Goal: Find specific page/section: Find specific page/section

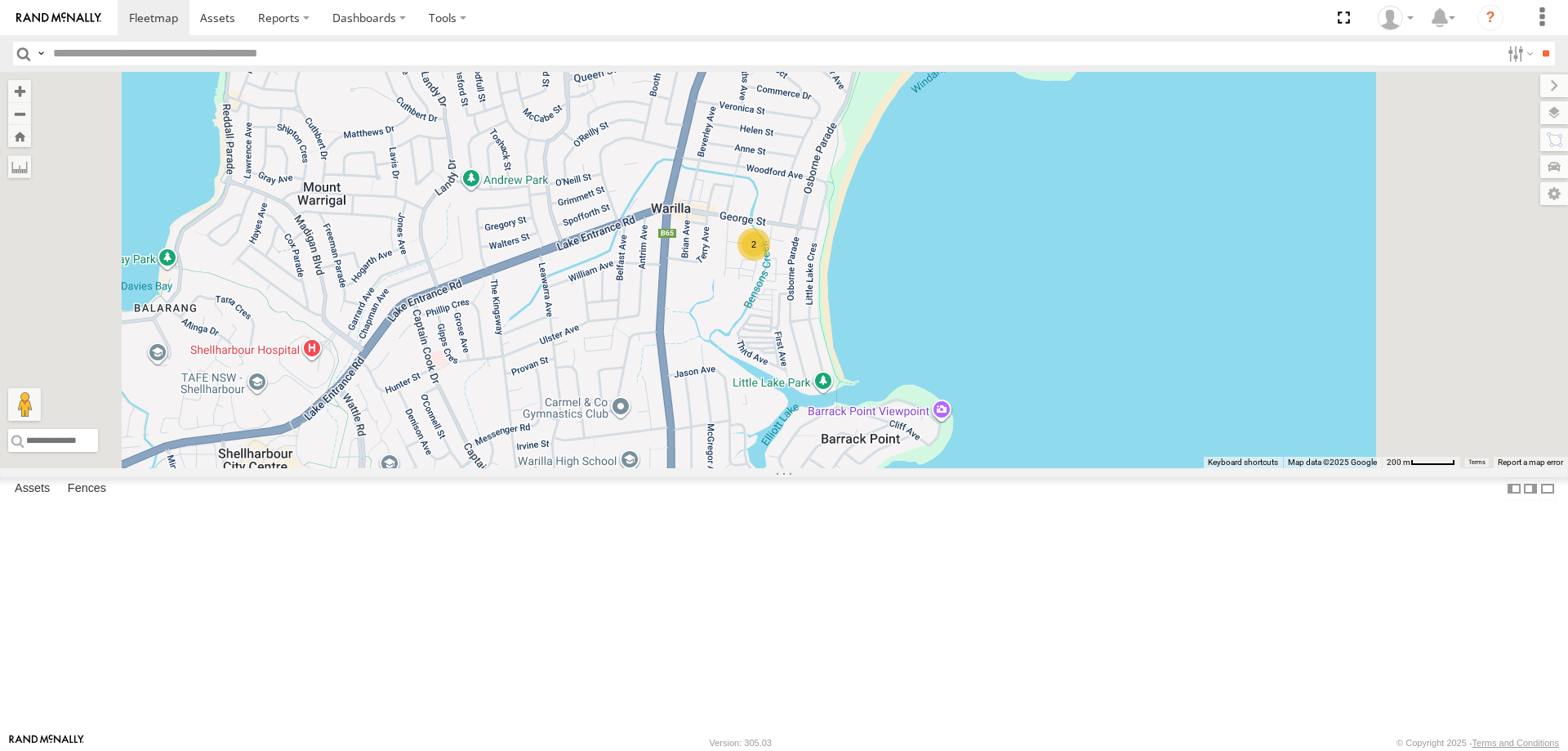
click at [770, 260] on div "2" at bounding box center [754, 244] width 33 height 33
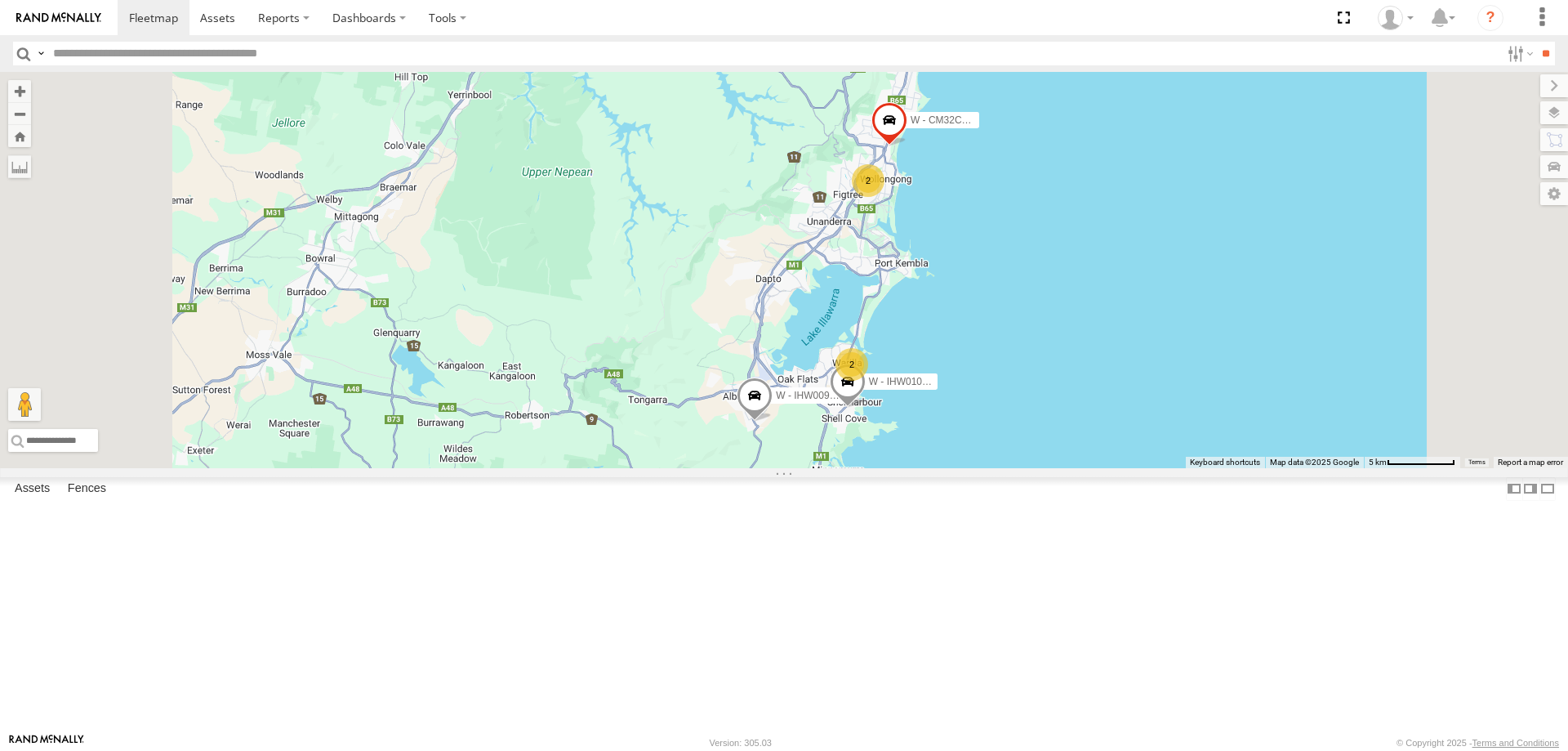
click at [868, 380] on div "2" at bounding box center [852, 365] width 33 height 33
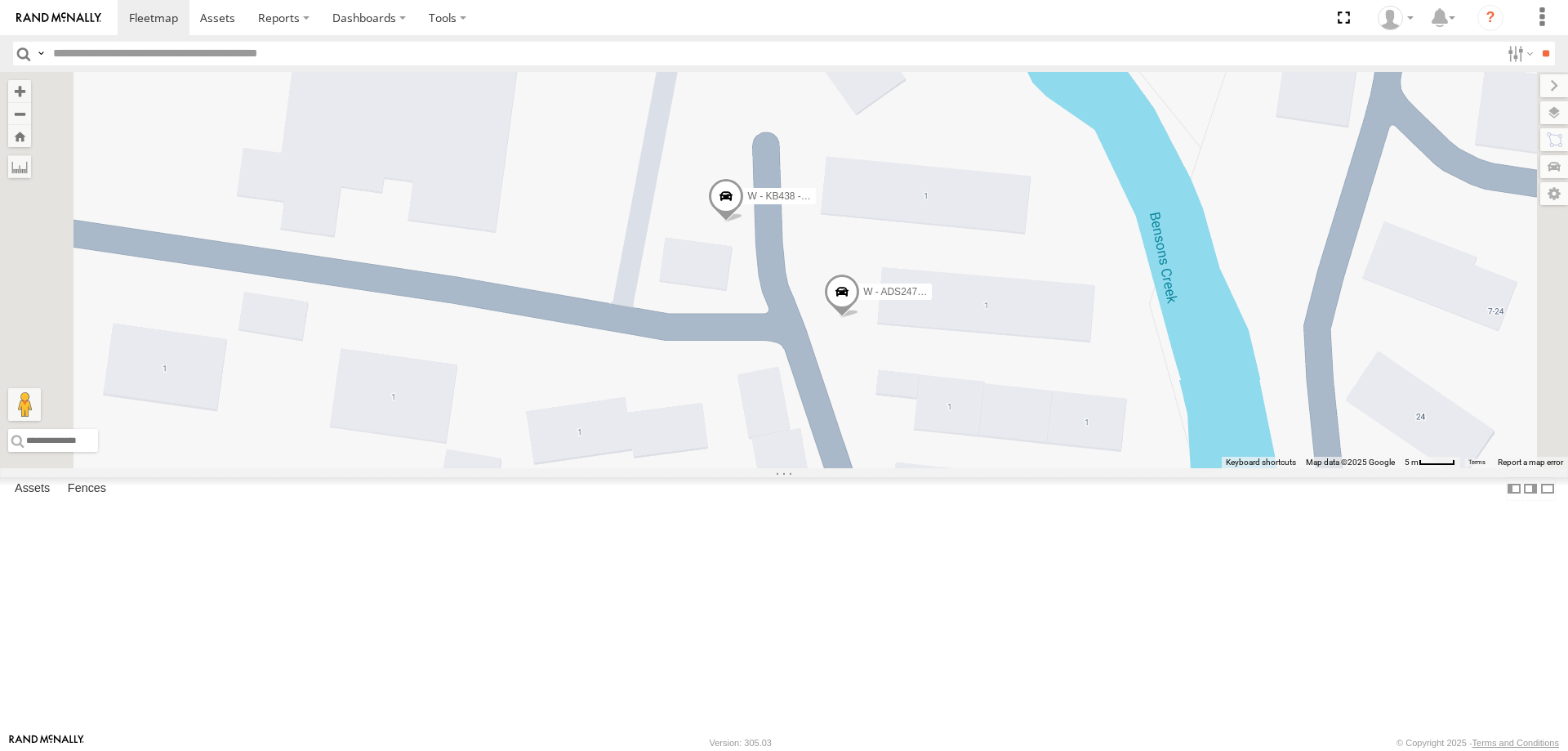
click at [860, 318] on span at bounding box center [842, 296] width 36 height 44
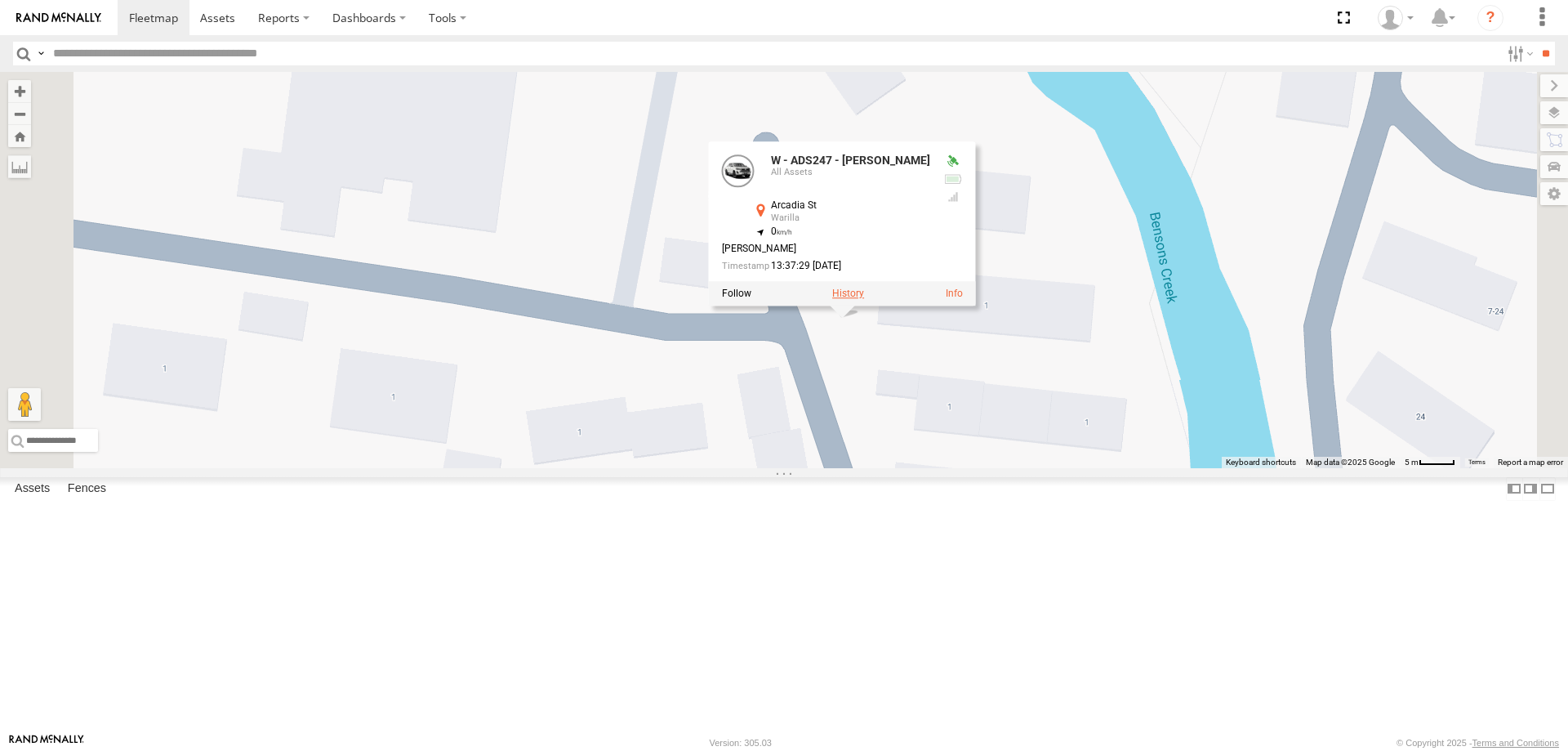
click at [864, 299] on label at bounding box center [848, 293] width 32 height 12
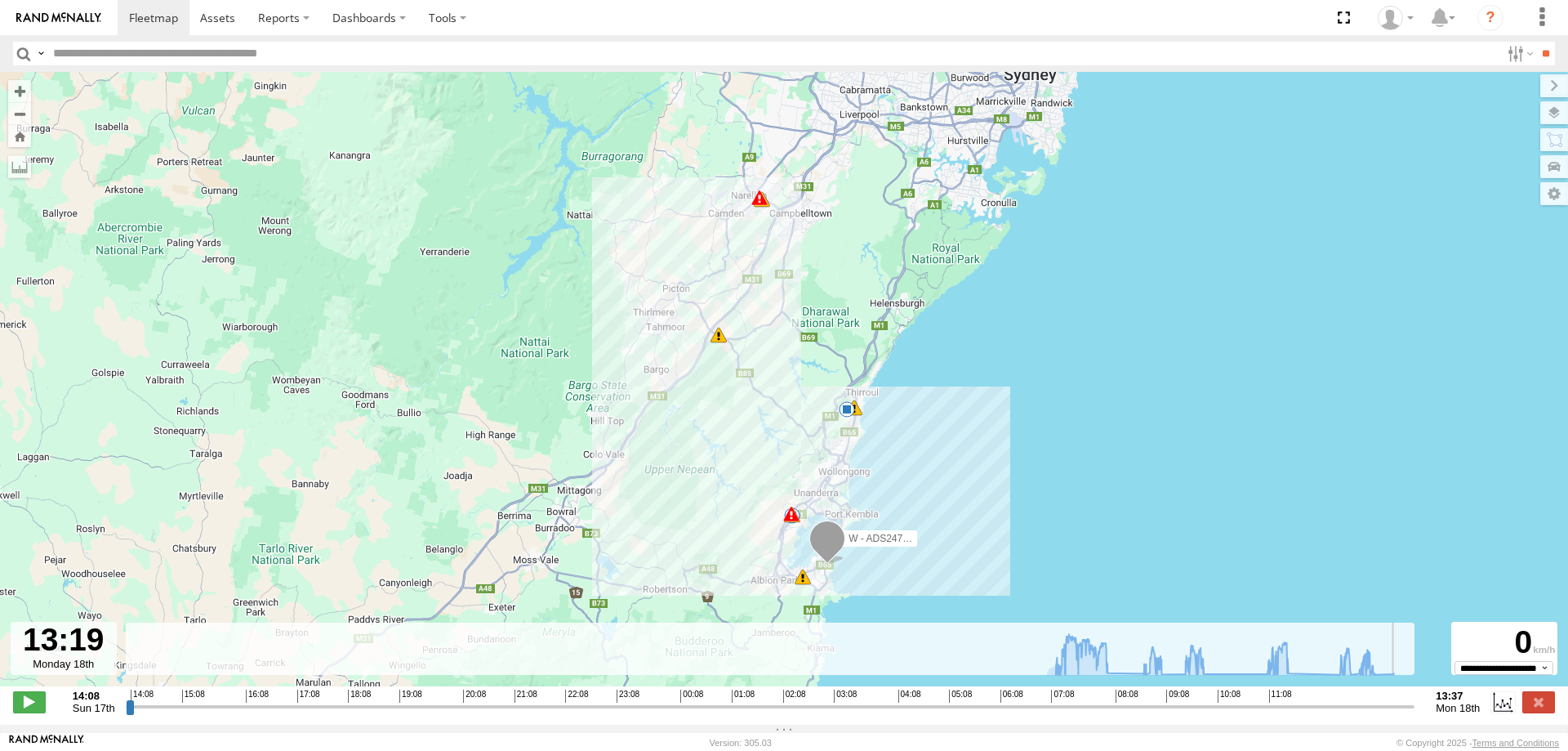
drag, startPoint x: 131, startPoint y: 713, endPoint x: 1397, endPoint y: 728, distance: 1266.1
type input "**********"
click at [1397, 714] on input "range" at bounding box center [770, 706] width 1290 height 16
click at [225, 20] on span at bounding box center [218, 17] width 35 height 16
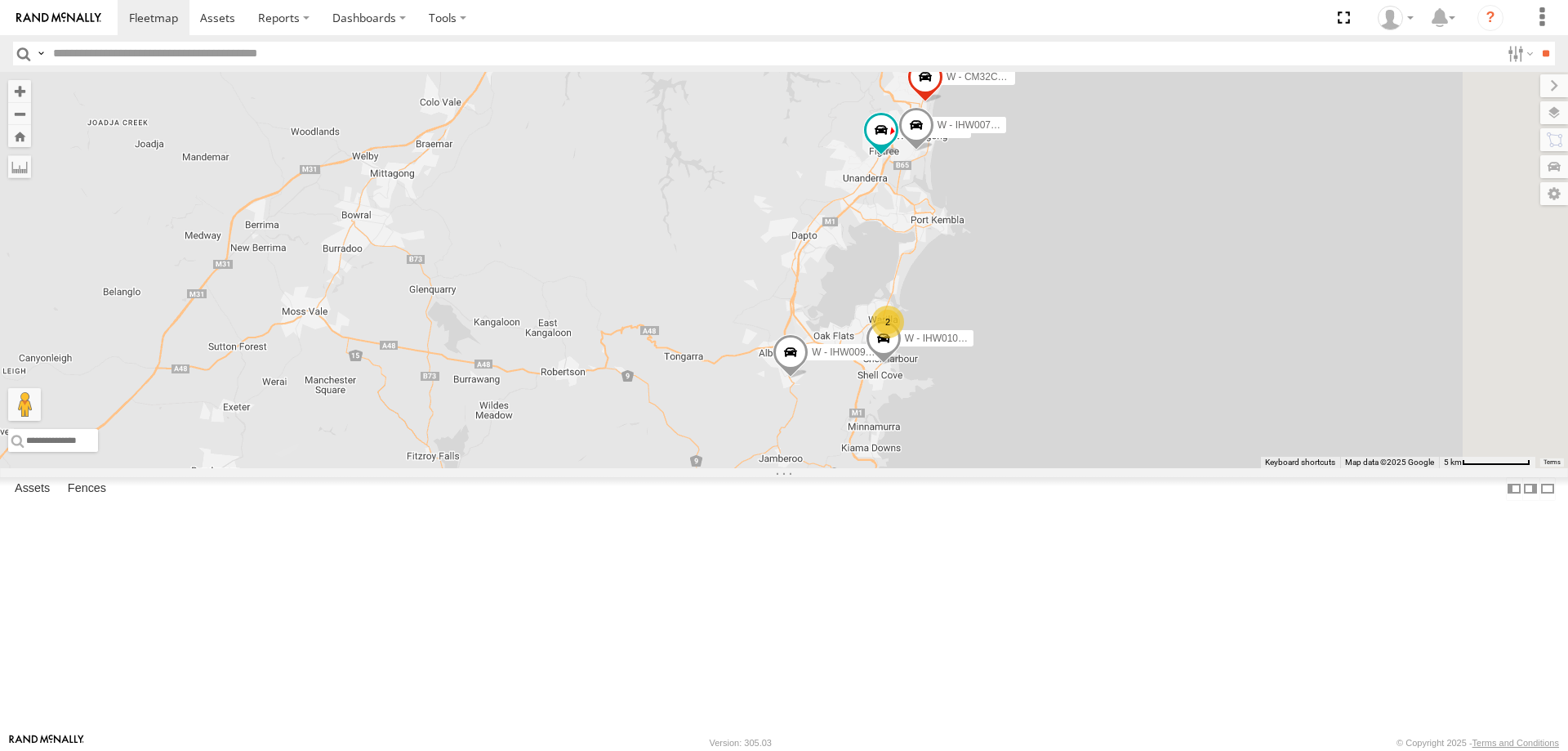
drag, startPoint x: 1214, startPoint y: 422, endPoint x: 1217, endPoint y: 477, distance: 55.1
click at [1217, 468] on div "B - DG93WL - Josh Fahd M - 2BS7HU - Corey Hovenden S - DXX35G - Matthew Markovi…" at bounding box center [784, 270] width 1568 height 396
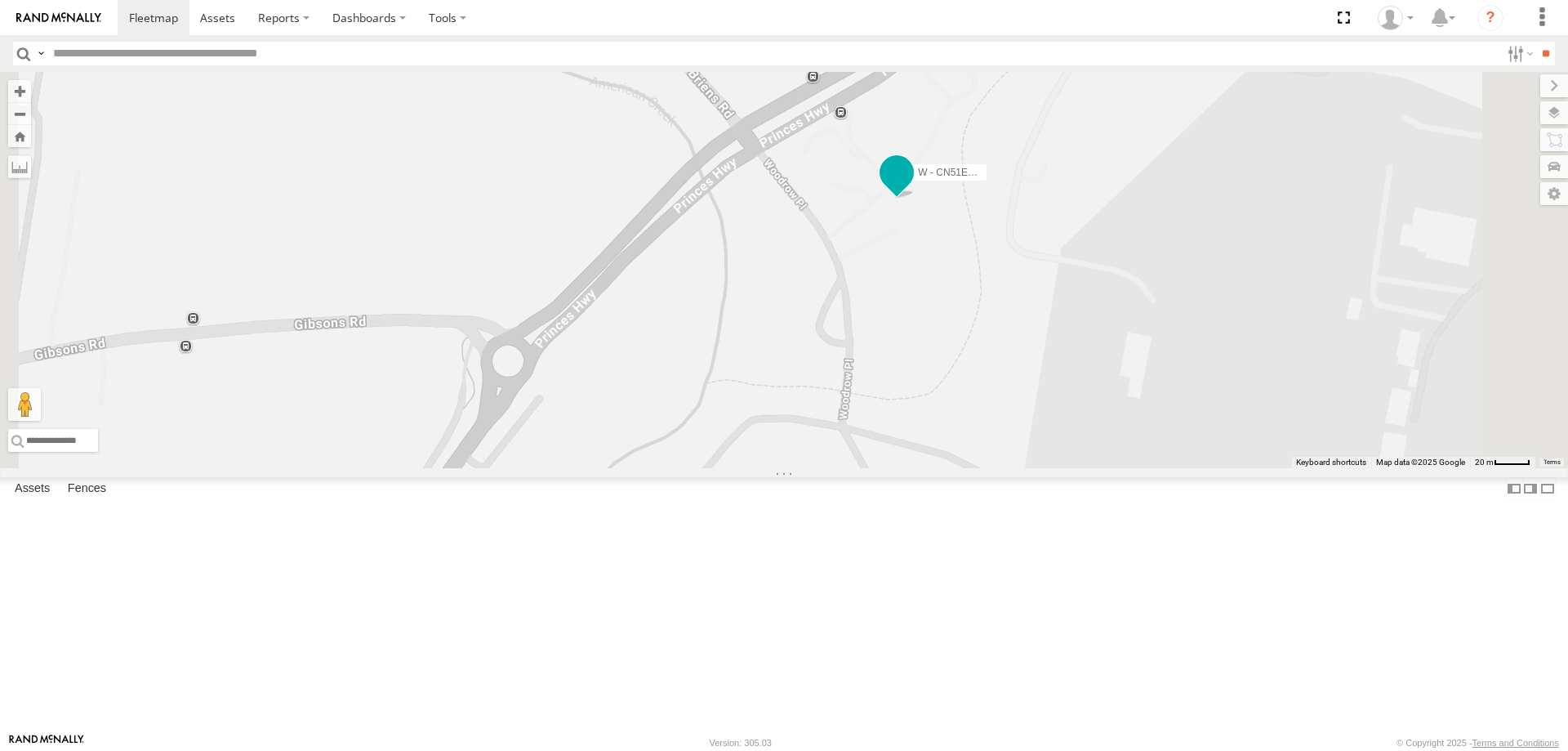
click at [912, 187] on span at bounding box center [897, 173] width 30 height 30
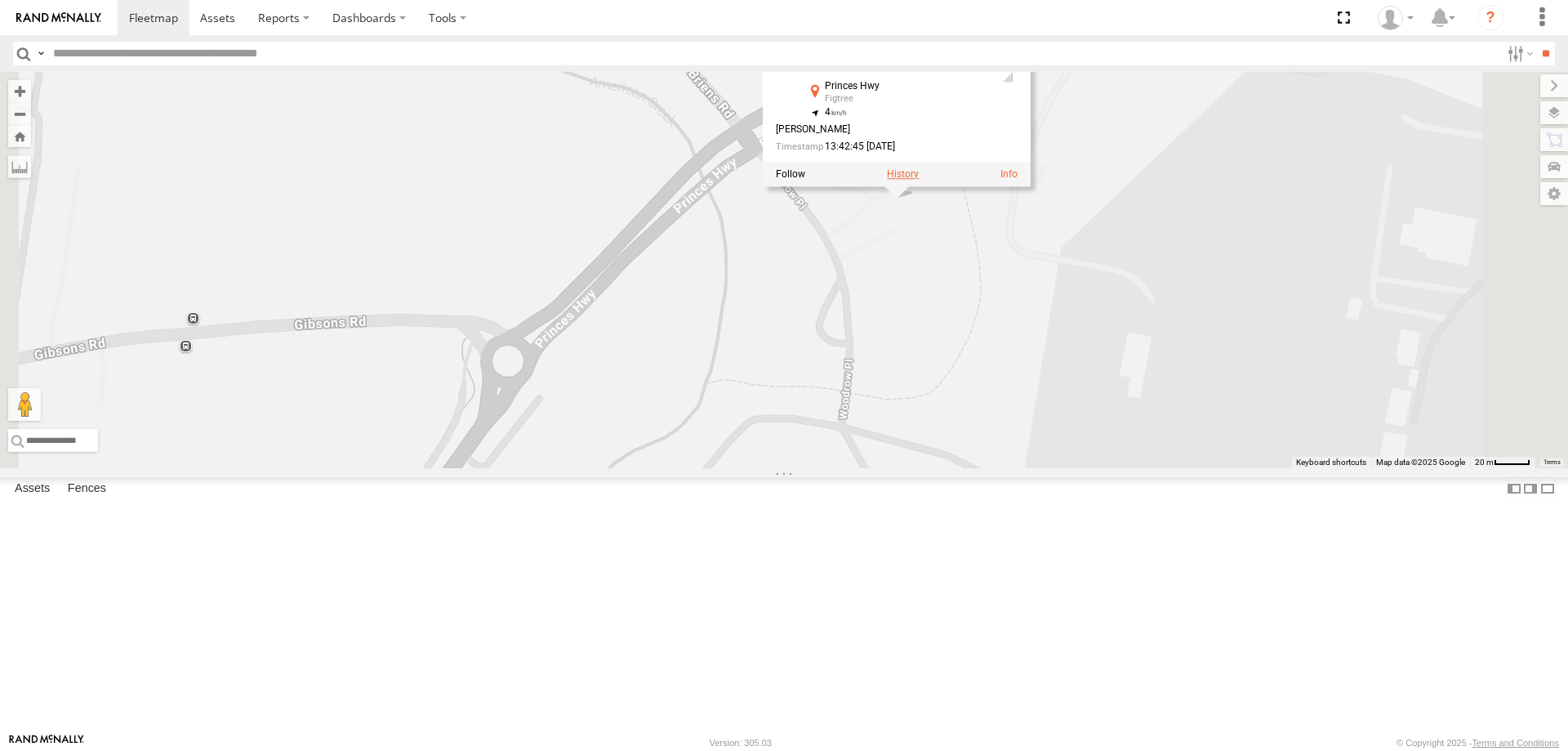
click at [919, 180] on label at bounding box center [903, 174] width 32 height 12
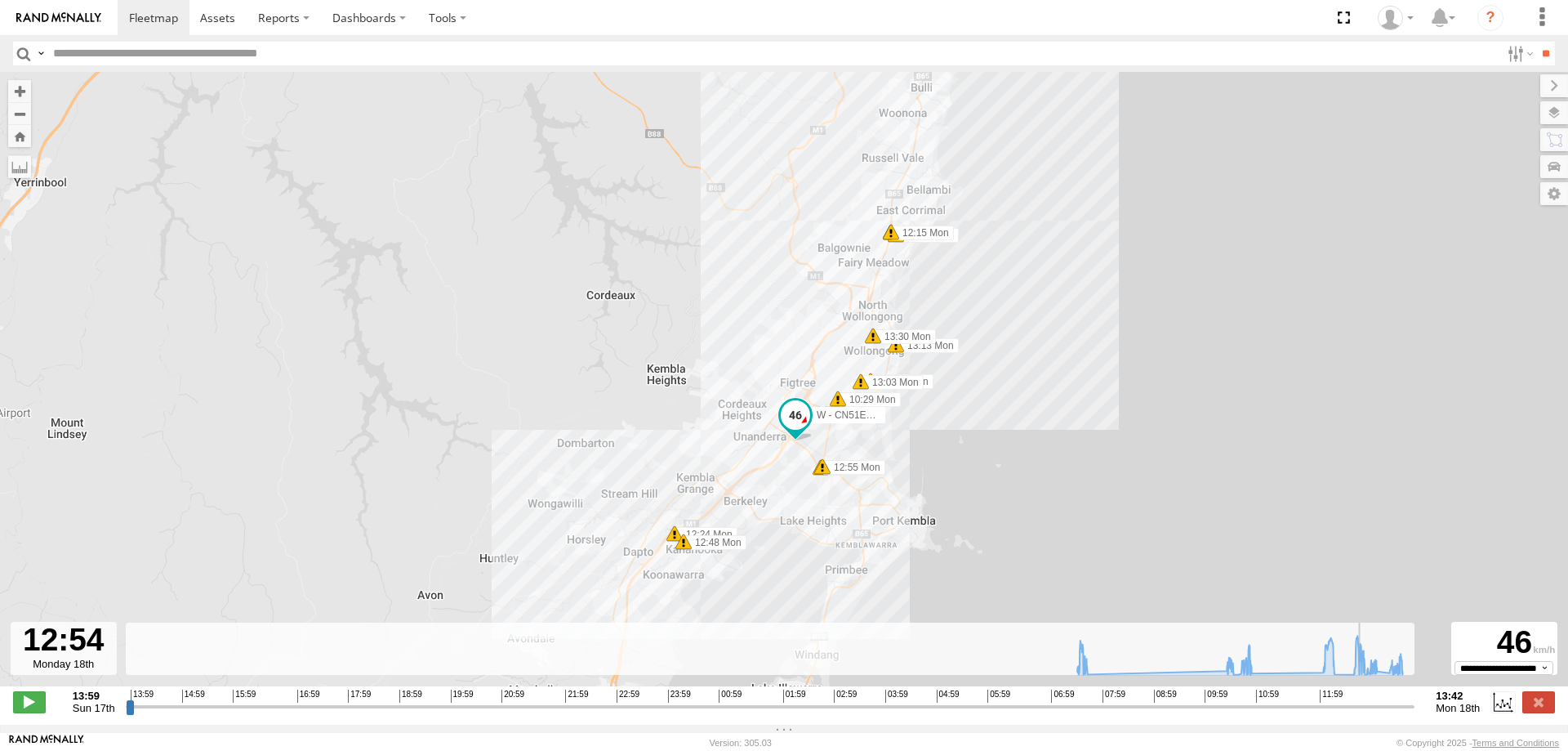
drag, startPoint x: 130, startPoint y: 712, endPoint x: 1366, endPoint y: 696, distance: 1236.1
click at [1366, 698] on input "range" at bounding box center [770, 706] width 1290 height 16
drag, startPoint x: 1365, startPoint y: 716, endPoint x: 1427, endPoint y: 726, distance: 62.8
click at [1415, 714] on input "range" at bounding box center [770, 706] width 1290 height 16
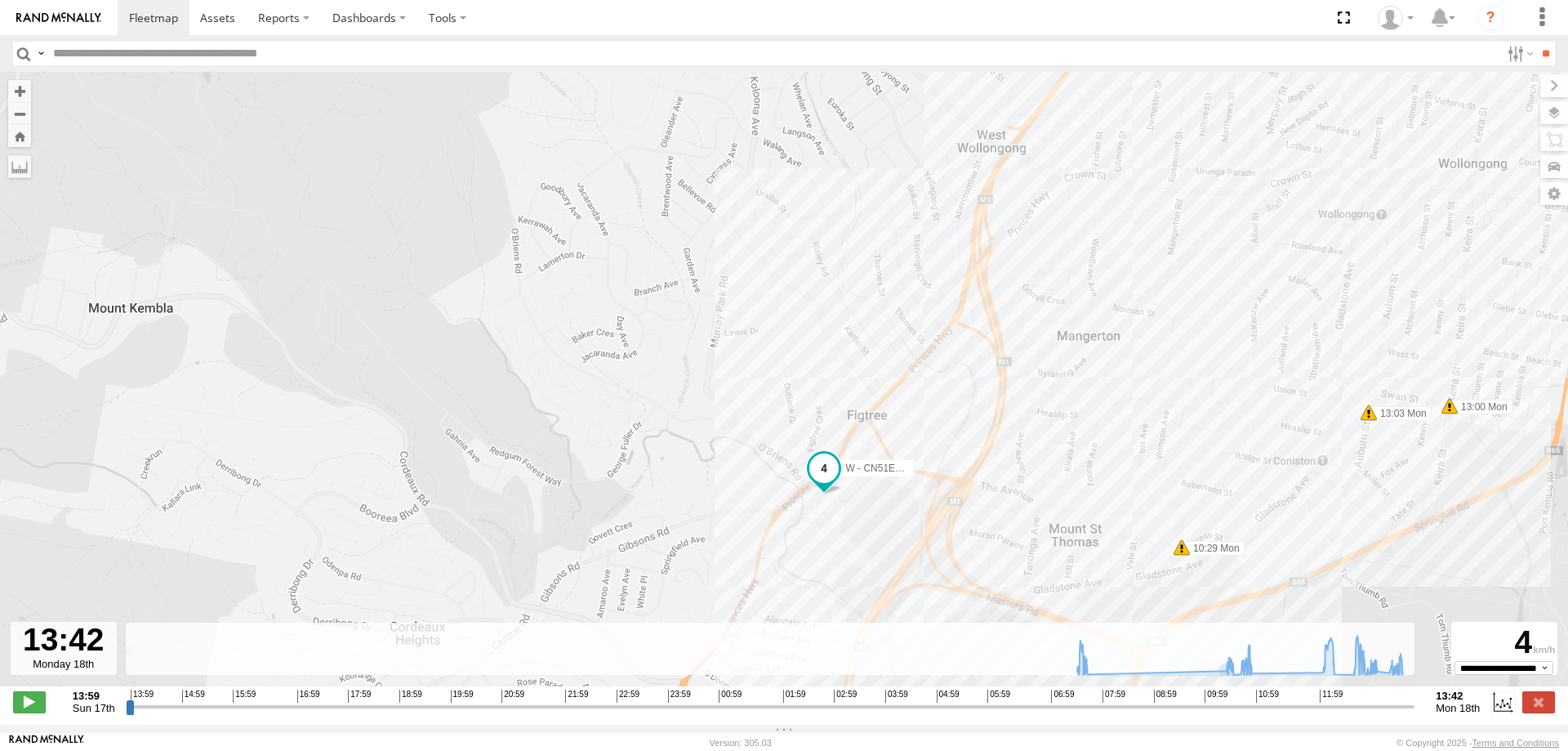
drag, startPoint x: 975, startPoint y: 368, endPoint x: 977, endPoint y: 500, distance: 132.0
click at [977, 500] on div "W - CN51ES - Cameron Ashby 07:38 Mon 10:29 Mon 10:52 Mon 12:15 Mon 12:24 Mon 12…" at bounding box center [784, 387] width 1568 height 632
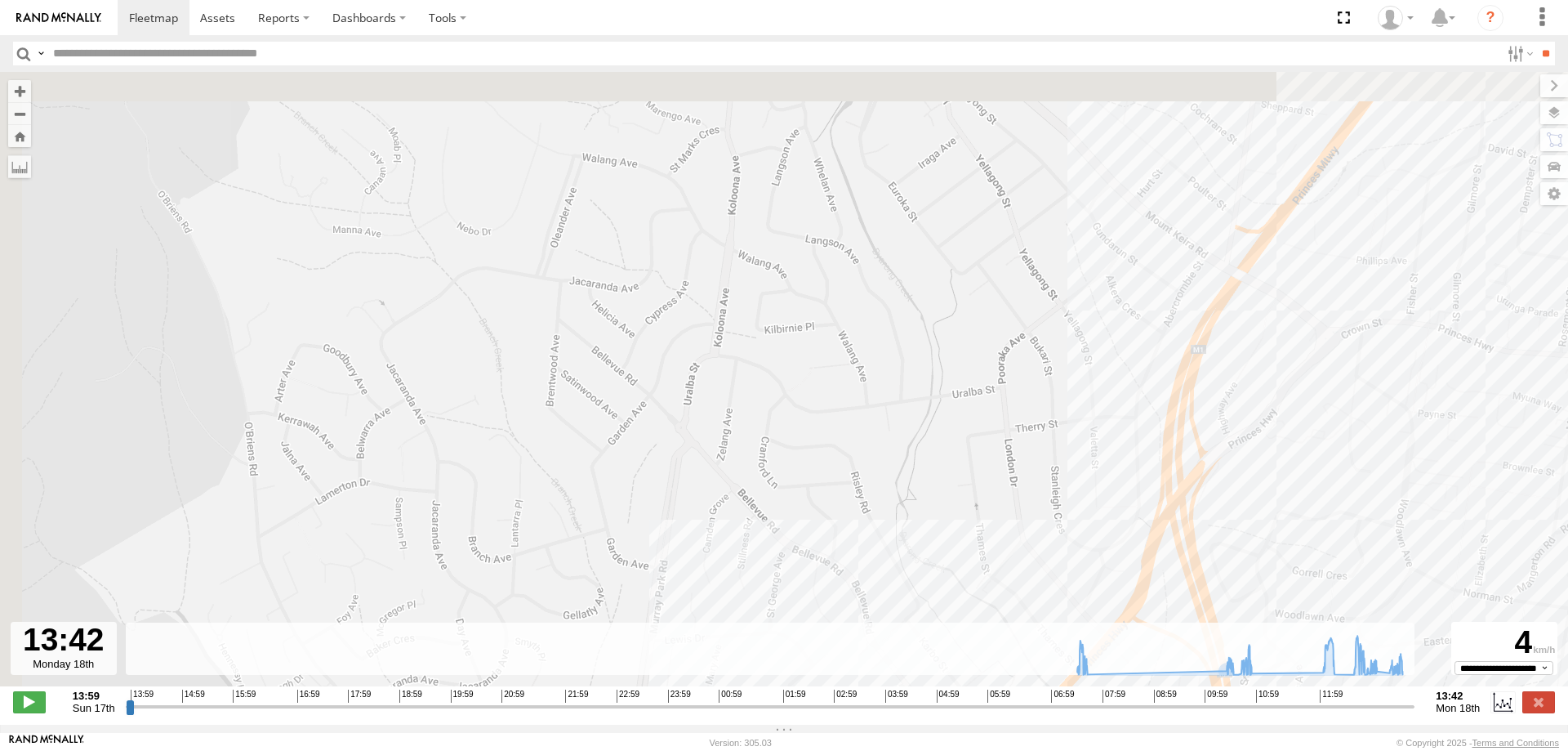
drag, startPoint x: 742, startPoint y: 271, endPoint x: 884, endPoint y: 529, distance: 294.5
click at [883, 529] on div "W - CN51ES - Cameron Ashby 07:38 Mon 10:29 Mon 10:52 Mon 12:15 Mon 12:24 Mon 12…" at bounding box center [784, 387] width 1568 height 632
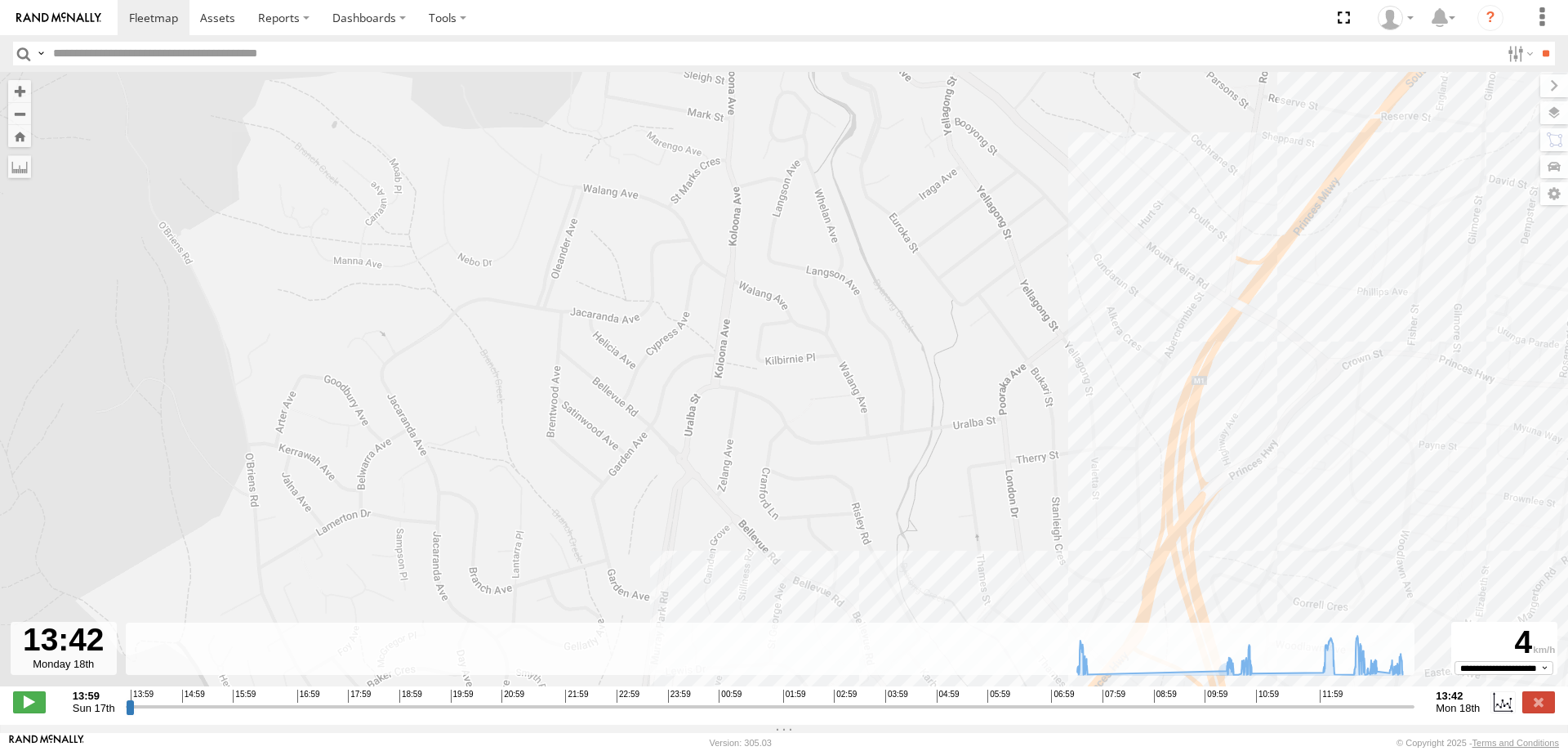
drag, startPoint x: 814, startPoint y: 383, endPoint x: 780, endPoint y: 356, distance: 43.4
click at [780, 356] on div "W - CN51ES - Cameron Ashby 07:38 Mon 10:29 Mon 10:52 Mon 12:15 Mon 12:24 Mon 12…" at bounding box center [784, 387] width 1568 height 632
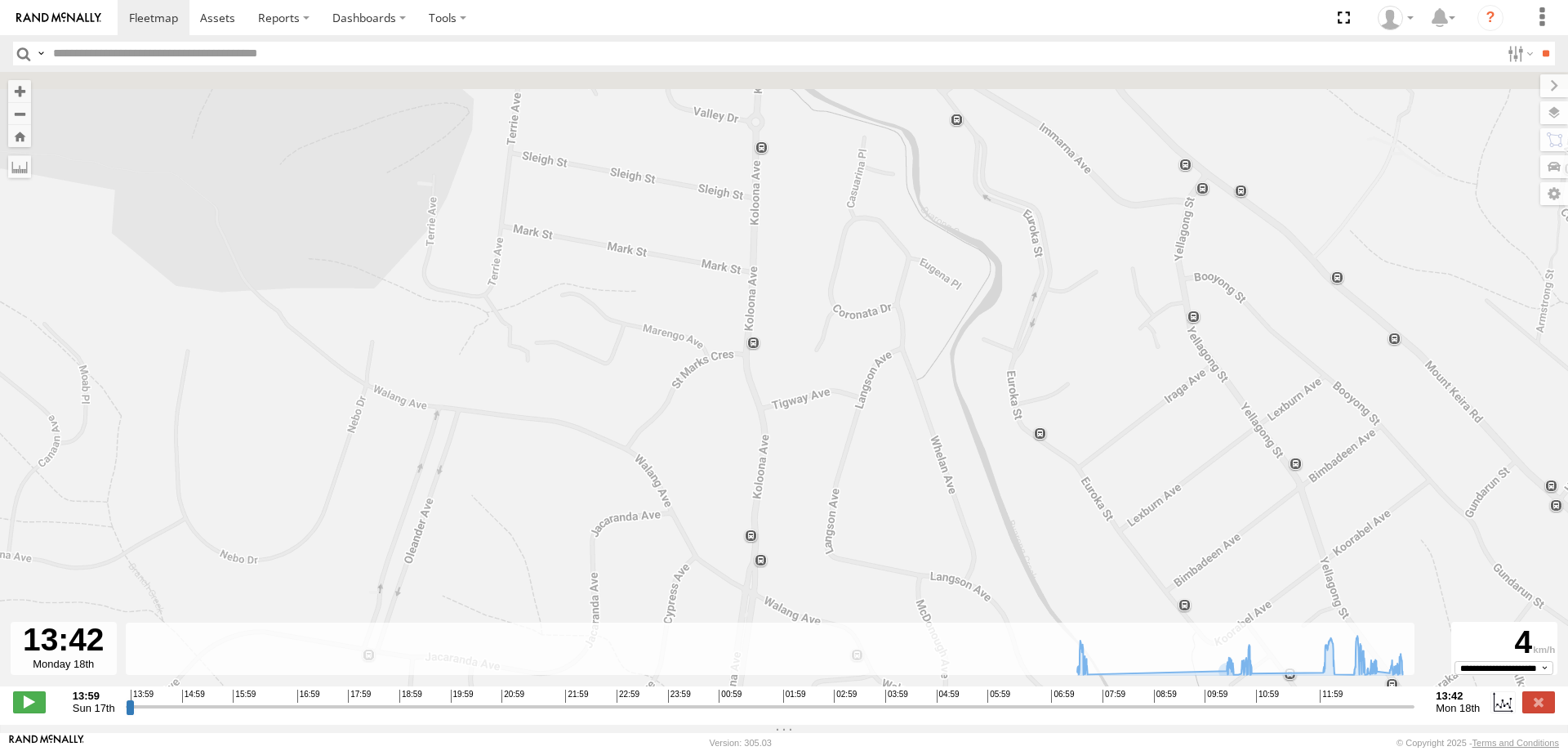
drag, startPoint x: 819, startPoint y: 340, endPoint x: 823, endPoint y: 425, distance: 85.1
click at [823, 425] on div "W - CN51ES - Cameron Ashby 07:38 Mon 10:29 Mon 10:52 Mon 12:15 Mon 12:24 Mon 12…" at bounding box center [784, 387] width 1568 height 632
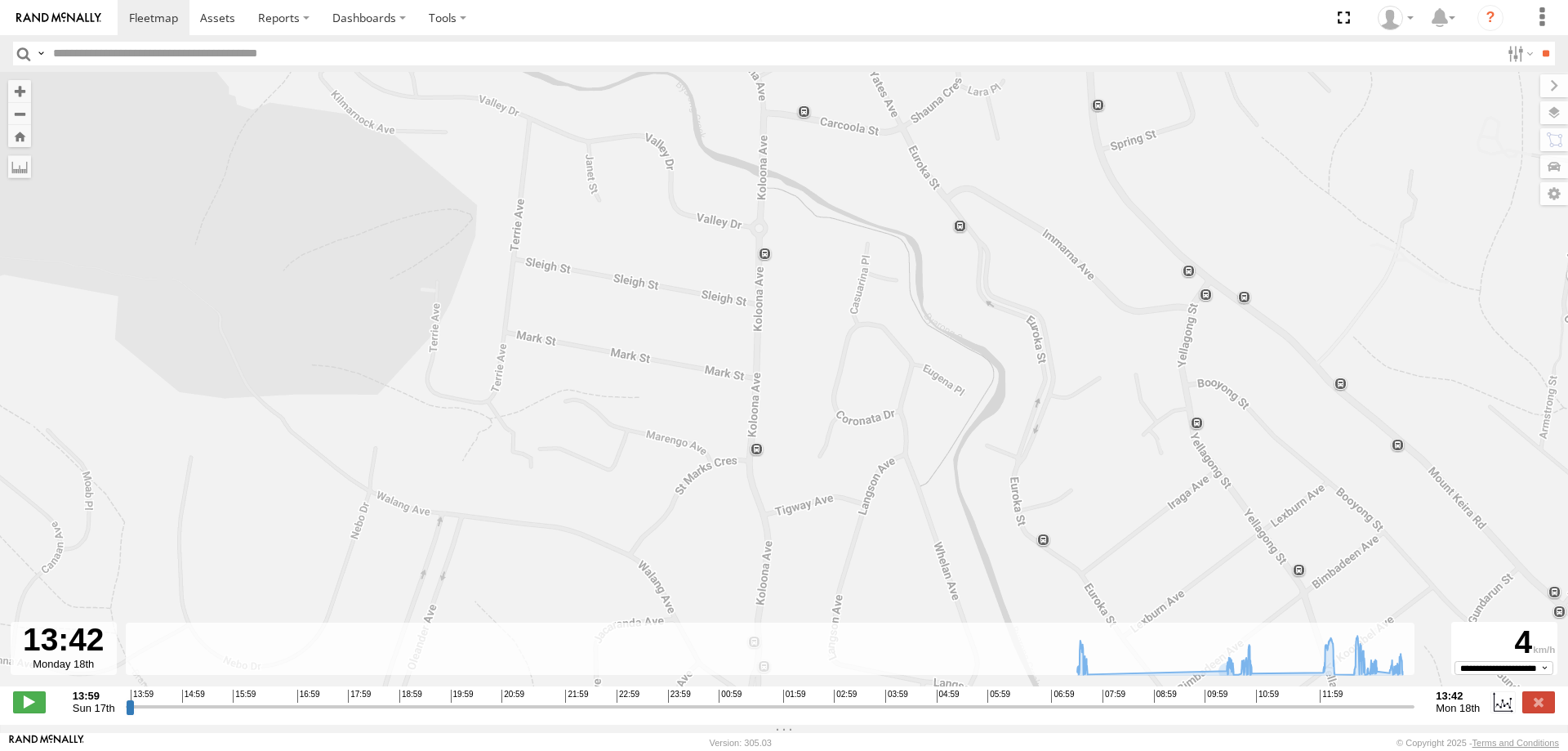
drag, startPoint x: 807, startPoint y: 362, endPoint x: 807, endPoint y: 405, distance: 43.0
click at [807, 405] on div "W - CN51ES - Cameron Ashby 07:38 Mon 10:29 Mon 10:52 Mon 12:15 Mon 12:24 Mon 12…" at bounding box center [784, 387] width 1568 height 632
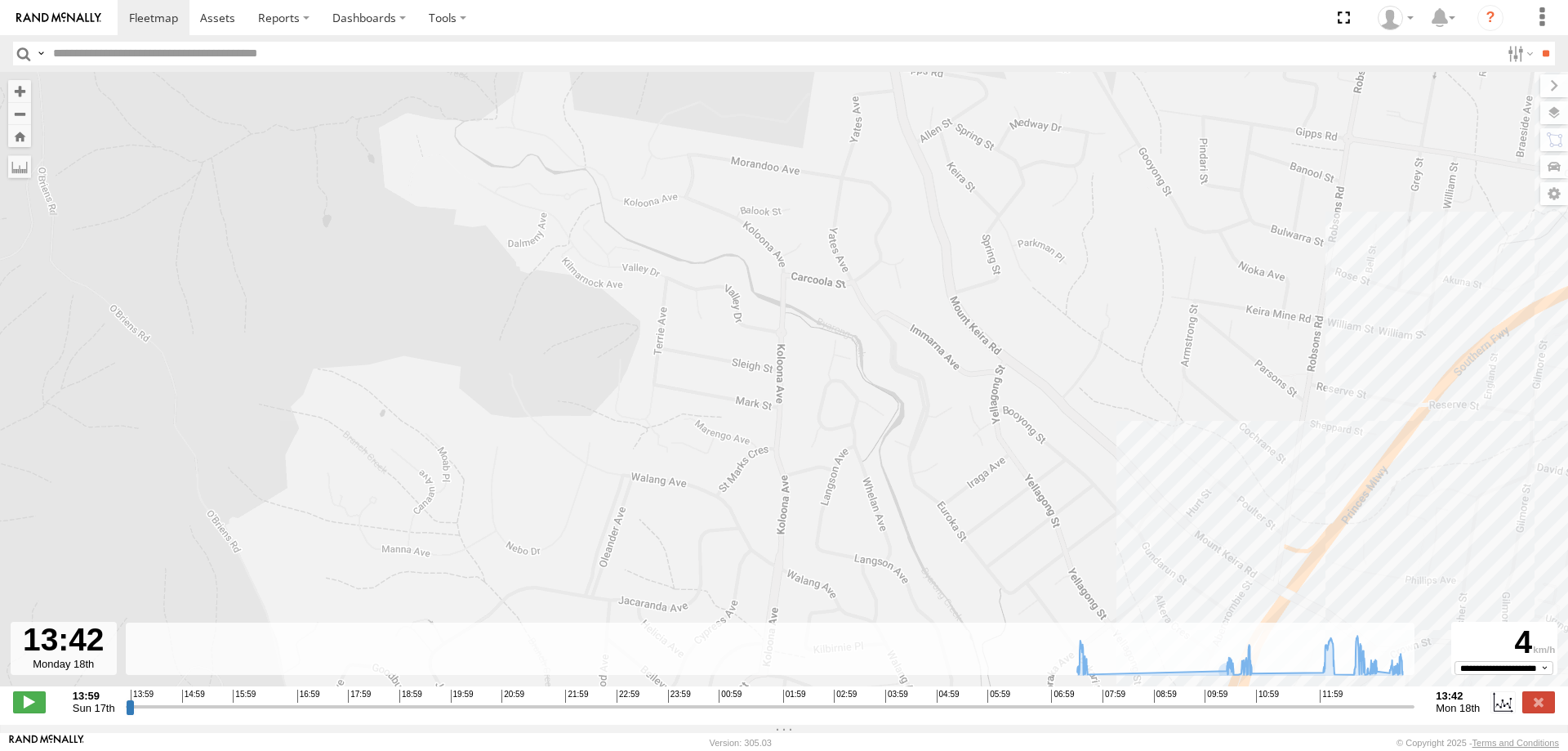
drag, startPoint x: 911, startPoint y: 402, endPoint x: 898, endPoint y: 266, distance: 136.6
click at [898, 266] on div "W - CN51ES - Cameron Ashby 07:38 Mon 10:29 Mon 10:52 Mon 12:15 Mon 12:24 Mon 12…" at bounding box center [784, 387] width 1568 height 632
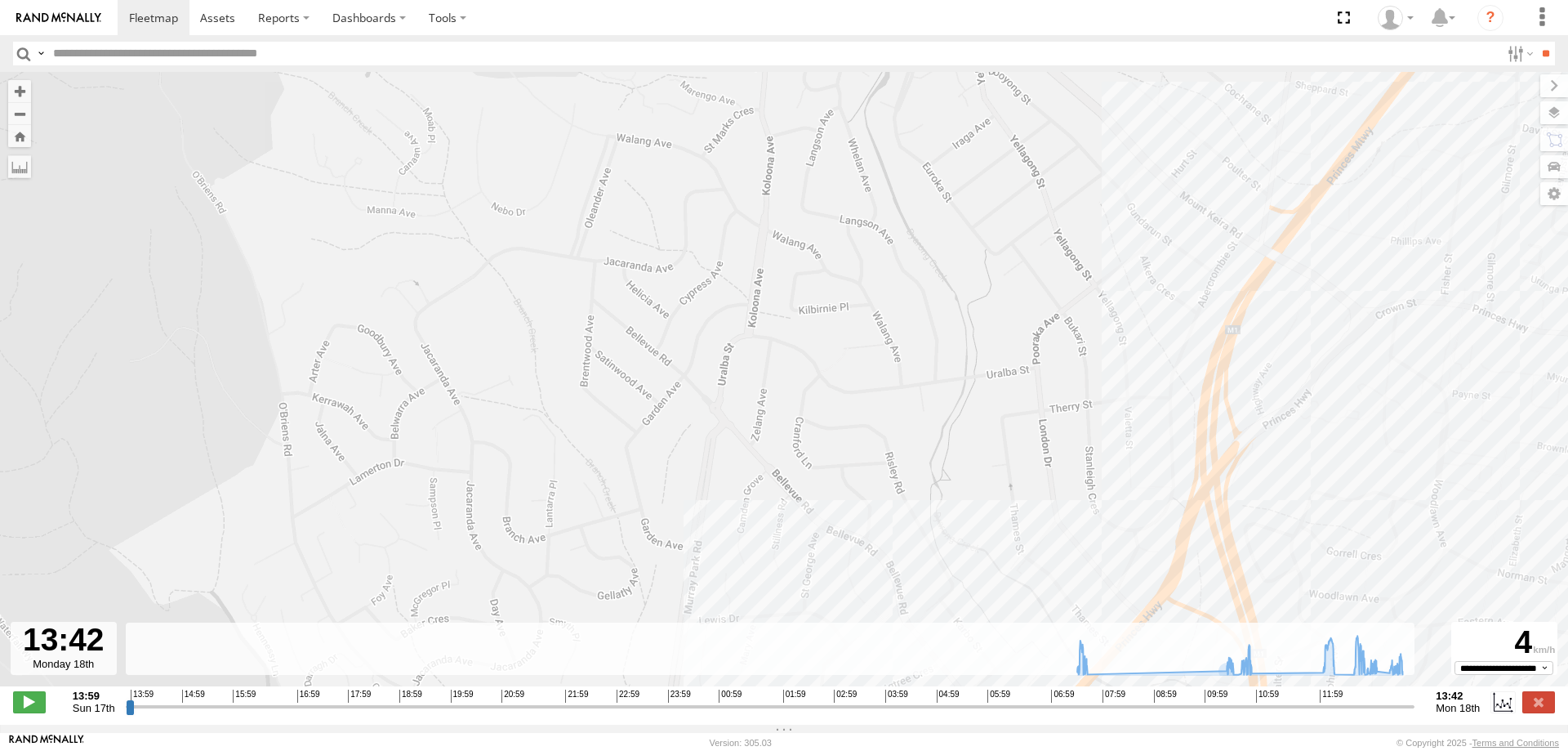
drag, startPoint x: 828, startPoint y: 414, endPoint x: 832, endPoint y: 356, distance: 58.1
click at [832, 357] on div "W - CN51ES - Cameron Ashby 07:38 Mon 10:29 Mon 10:52 Mon 12:15 Mon 12:24 Mon 12…" at bounding box center [784, 387] width 1568 height 632
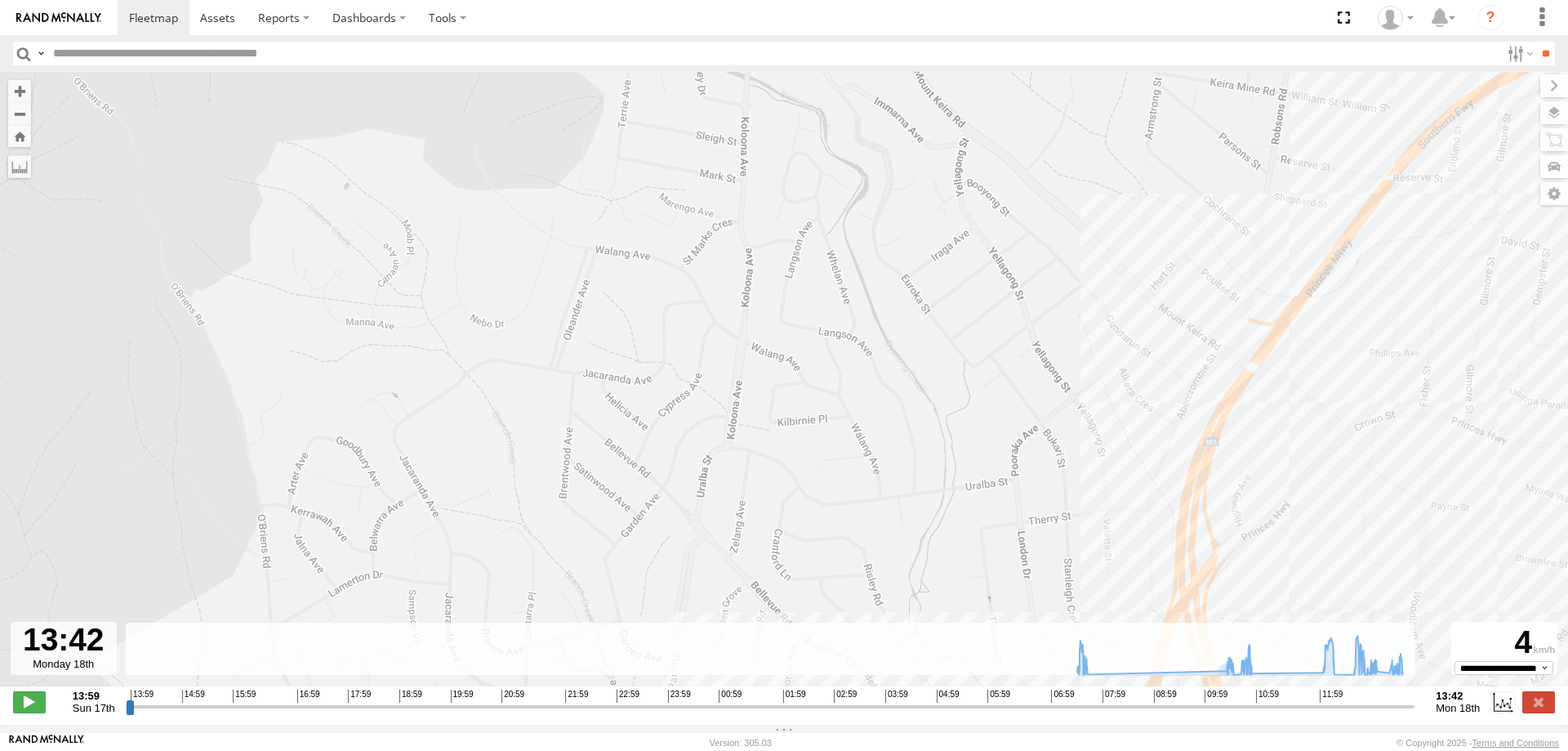
drag, startPoint x: 773, startPoint y: 422, endPoint x: 770, endPoint y: 440, distance: 18.2
click at [770, 440] on div "W - CN51ES - Cameron Ashby 07:38 Mon 10:29 Mon 10:52 Mon 12:15 Mon 12:24 Mon 12…" at bounding box center [784, 387] width 1568 height 632
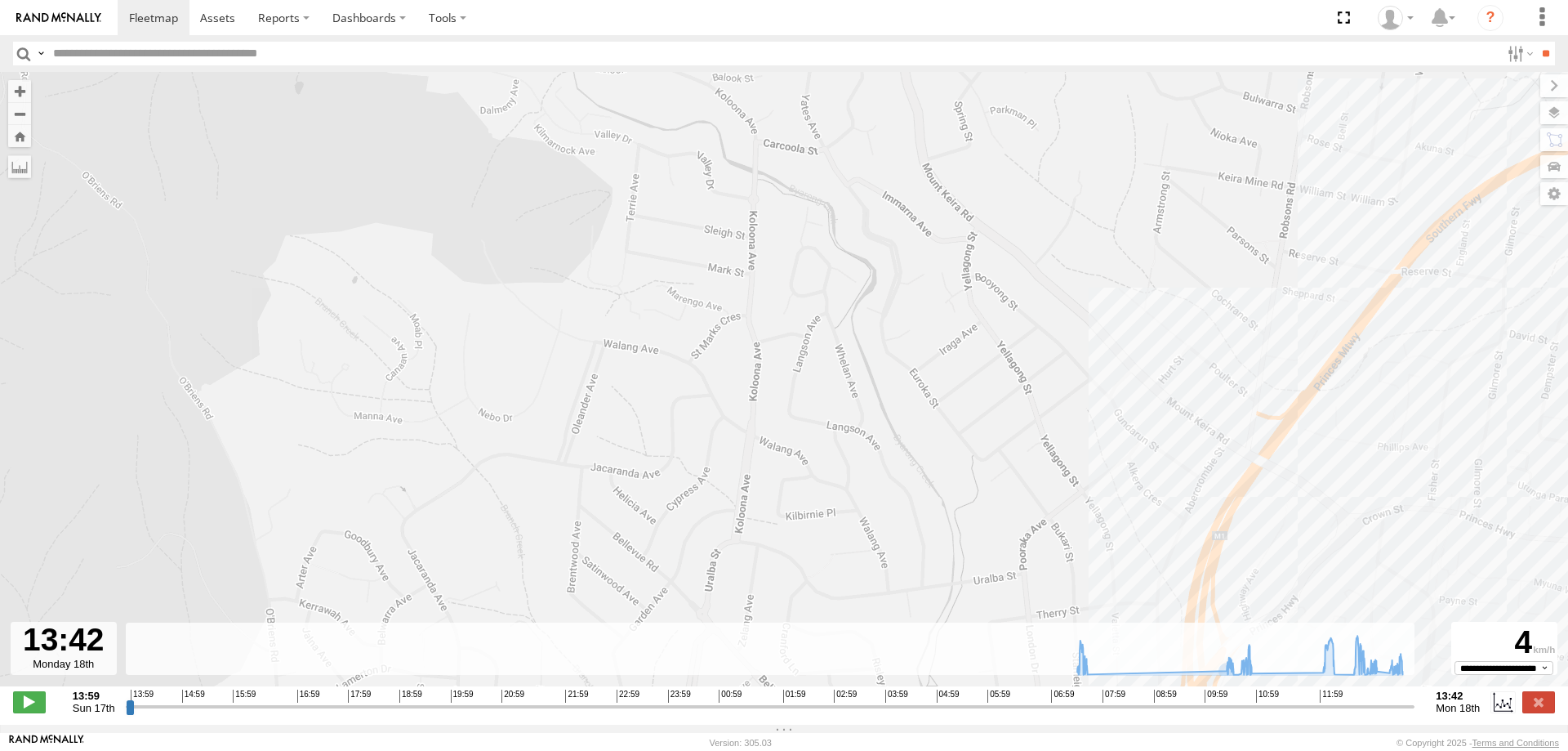
drag, startPoint x: 726, startPoint y: 306, endPoint x: 736, endPoint y: 394, distance: 88.6
click at [736, 394] on div "W - CN51ES - Cameron Ashby 07:38 Mon 10:29 Mon 10:52 Mon 12:15 Mon 12:24 Mon 12…" at bounding box center [784, 387] width 1568 height 632
drag, startPoint x: 816, startPoint y: 552, endPoint x: 899, endPoint y: 170, distance: 390.9
click at [891, 200] on div "W - CN51ES - Cameron Ashby 07:38 Mon 10:29 Mon 10:52 Mon 12:15 Mon 12:24 Mon 12…" at bounding box center [784, 387] width 1568 height 632
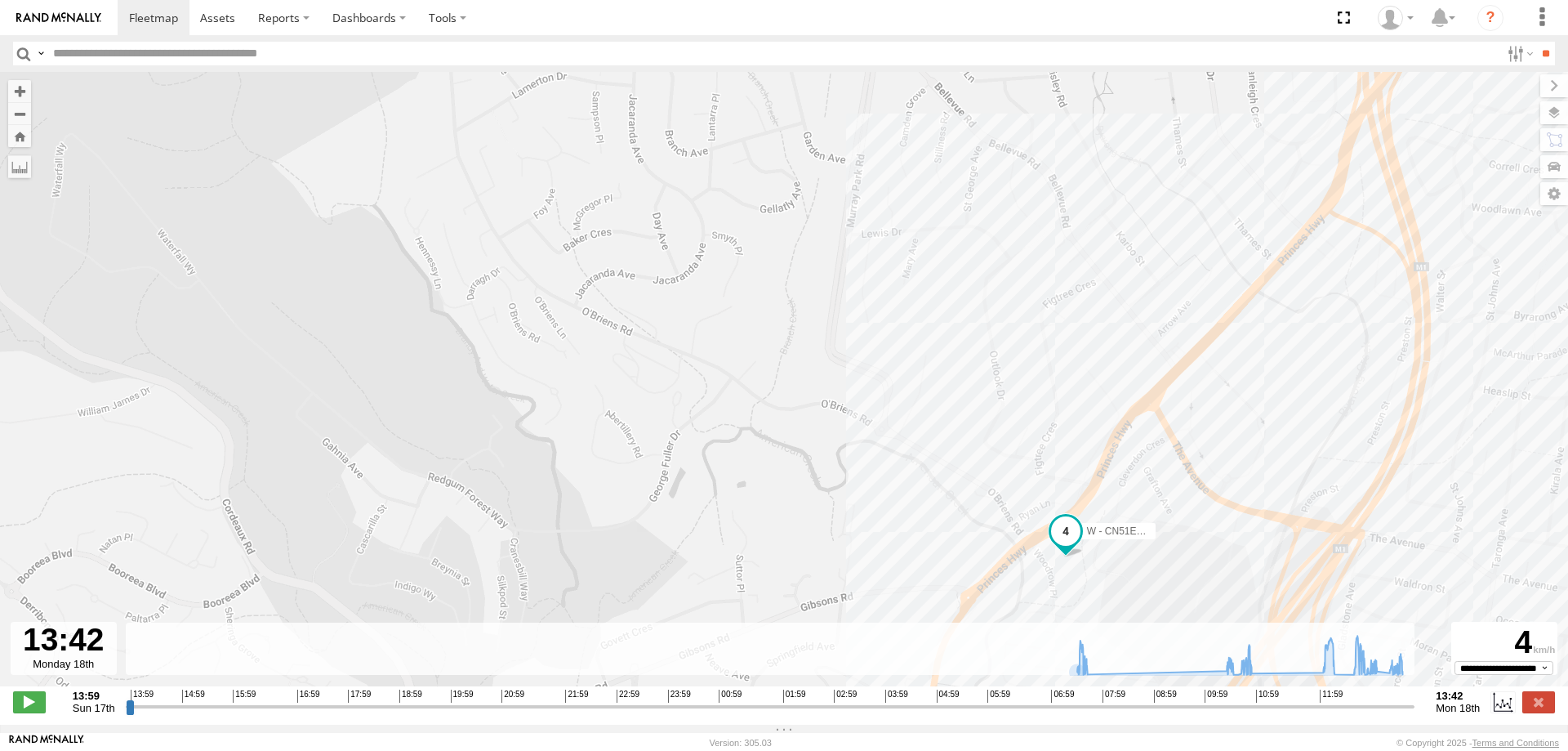
drag, startPoint x: 743, startPoint y: 293, endPoint x: 775, endPoint y: 395, distance: 106.9
click at [775, 395] on div "W - CN51ES - Cameron Ashby 07:38 Mon 10:29 Mon 10:52 Mon 12:15 Mon 12:24 Mon 12…" at bounding box center [784, 387] width 1568 height 632
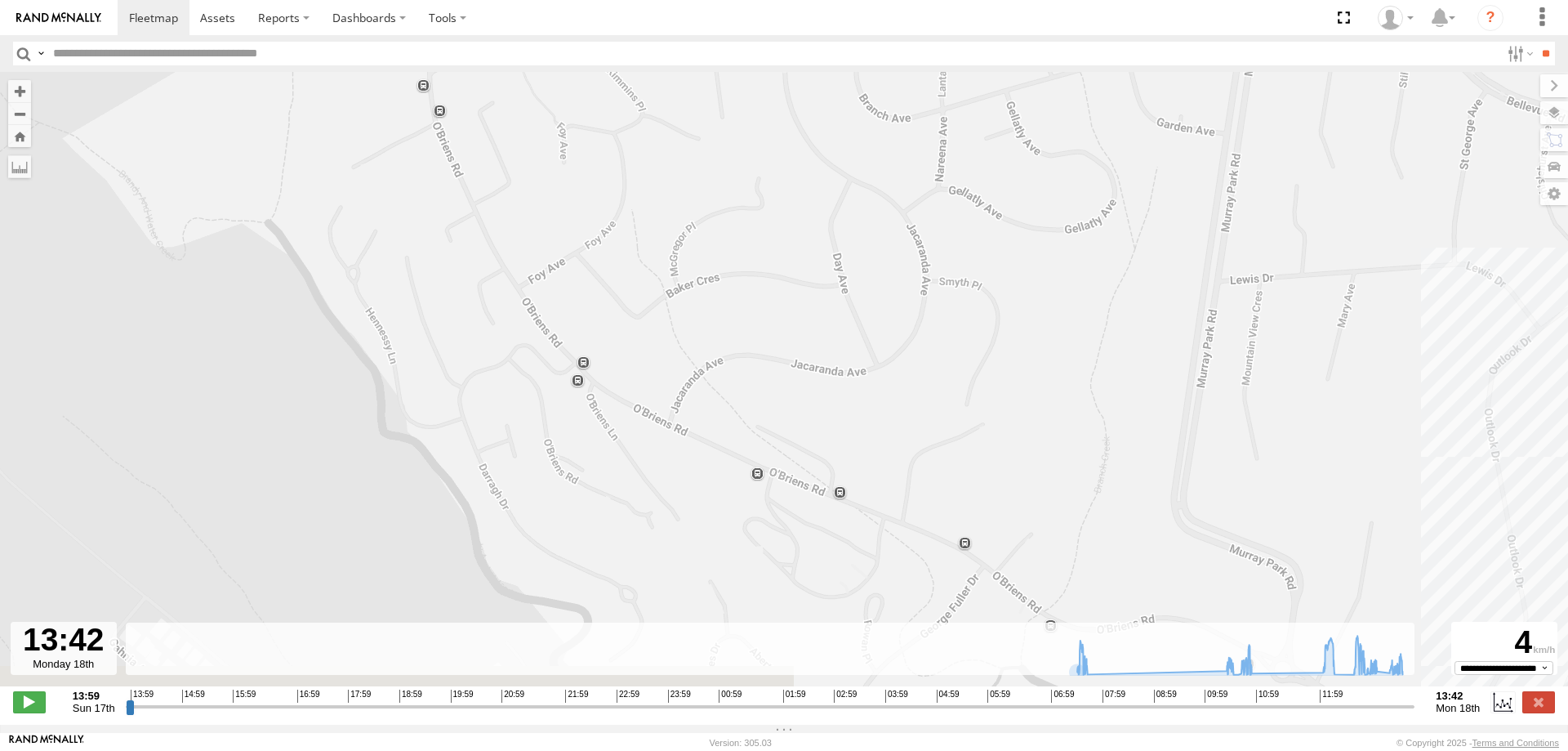
drag, startPoint x: 844, startPoint y: 371, endPoint x: 1032, endPoint y: 233, distance: 233.2
click at [1032, 233] on div "W - CN51ES - Cameron Ashby 07:38 Mon 10:29 Mon 10:52 Mon 12:15 Mon 12:24 Mon 12…" at bounding box center [784, 387] width 1568 height 632
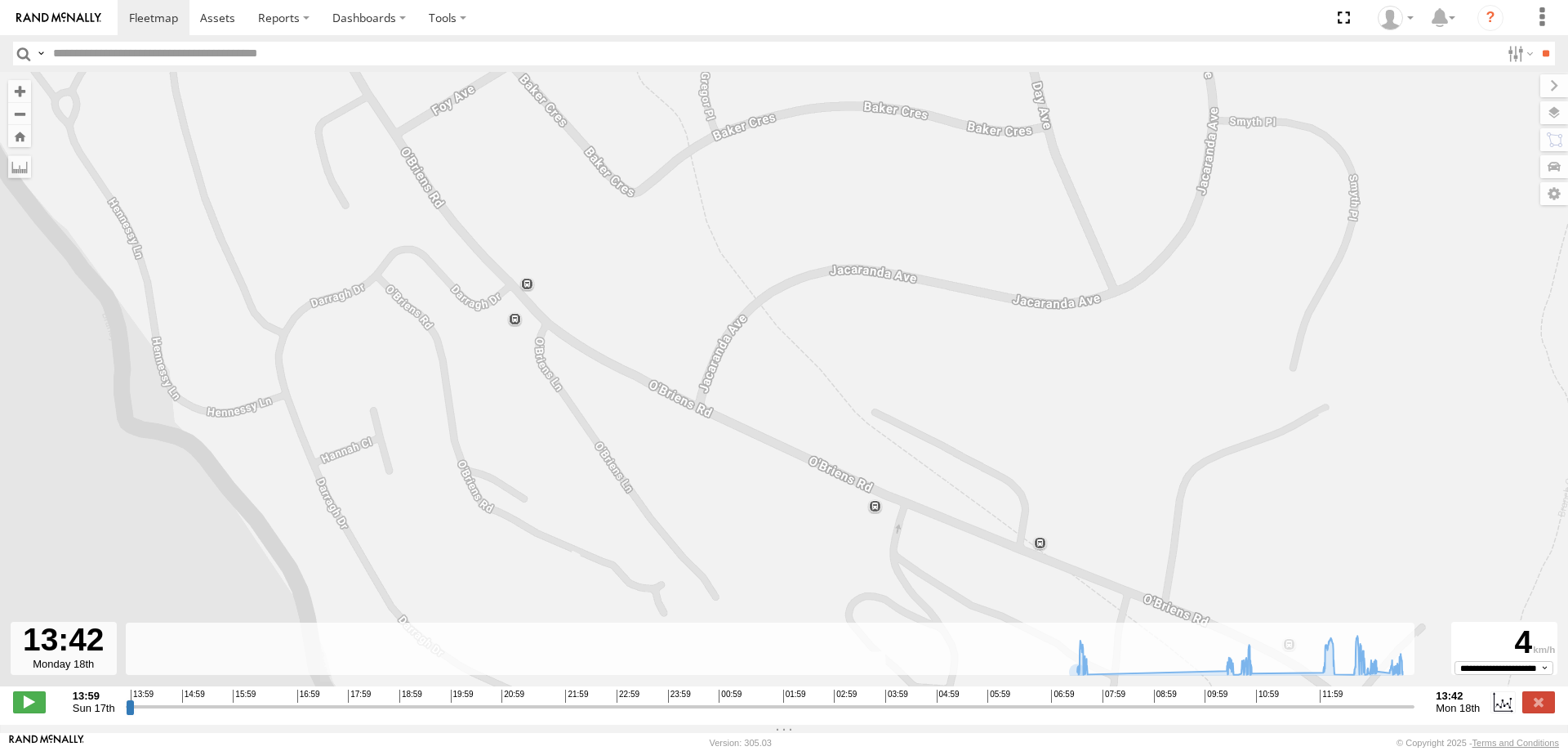
drag, startPoint x: 560, startPoint y: 497, endPoint x: 576, endPoint y: 272, distance: 225.6
click at [574, 278] on div "W - CN51ES - Cameron Ashby 07:38 Mon 10:29 Mon 10:52 Mon 12:15 Mon 12:24 Mon 12…" at bounding box center [784, 387] width 1568 height 632
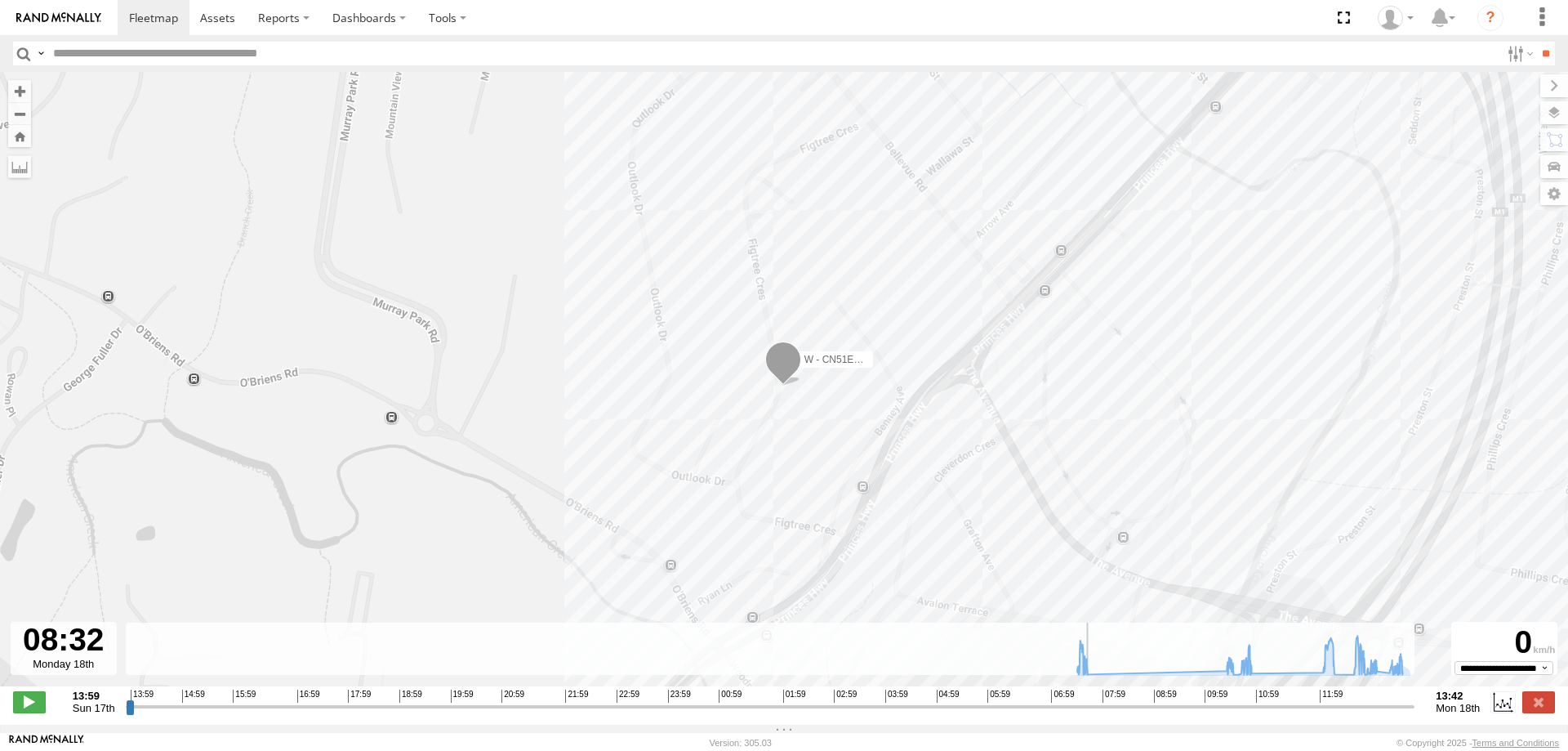
drag, startPoint x: 1409, startPoint y: 717, endPoint x: 1130, endPoint y: 717, distance: 279.0
click at [1130, 714] on input "range" at bounding box center [770, 706] width 1290 height 16
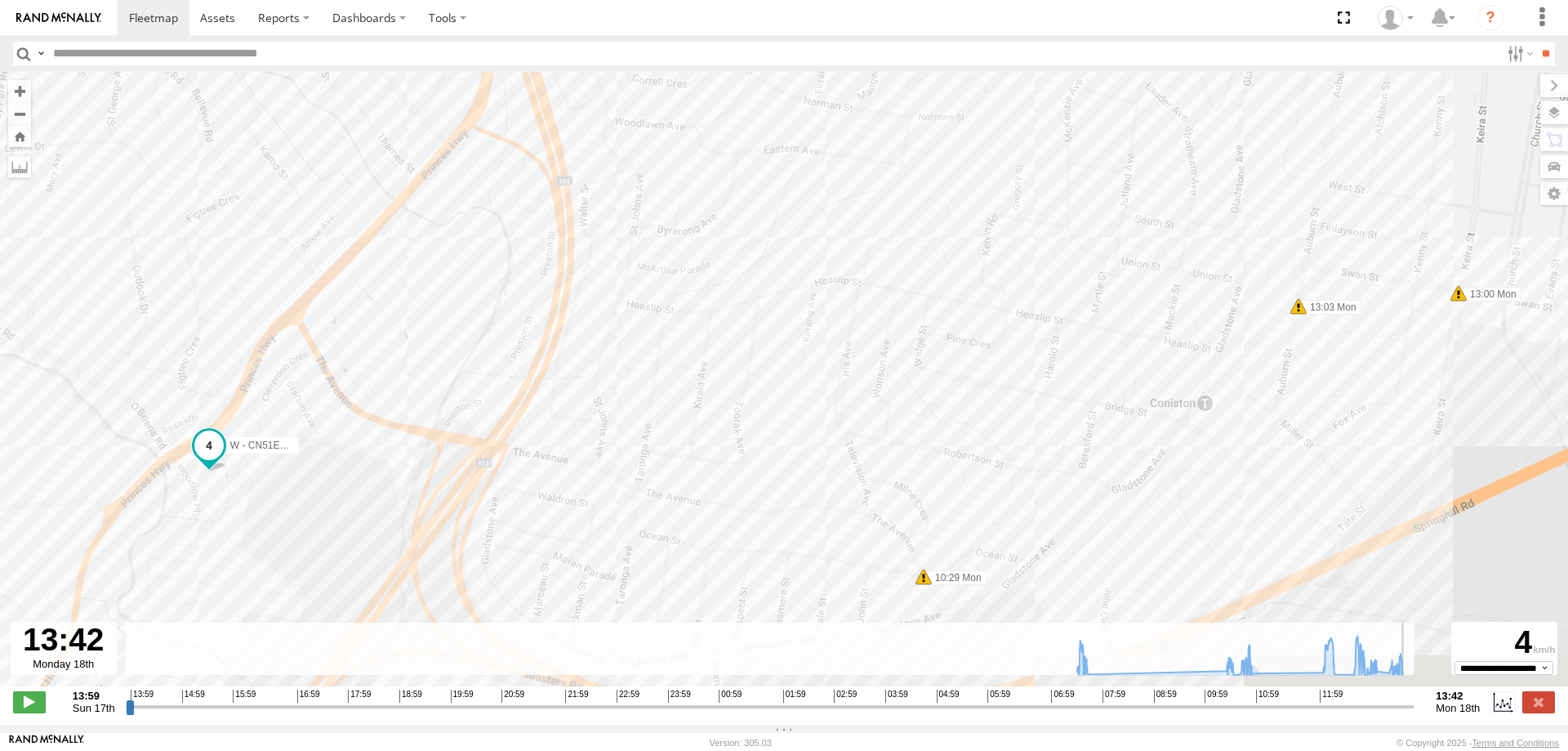
drag, startPoint x: 1132, startPoint y: 719, endPoint x: 1436, endPoint y: 717, distance: 304.0
click at [1415, 714] on input "range" at bounding box center [770, 706] width 1290 height 16
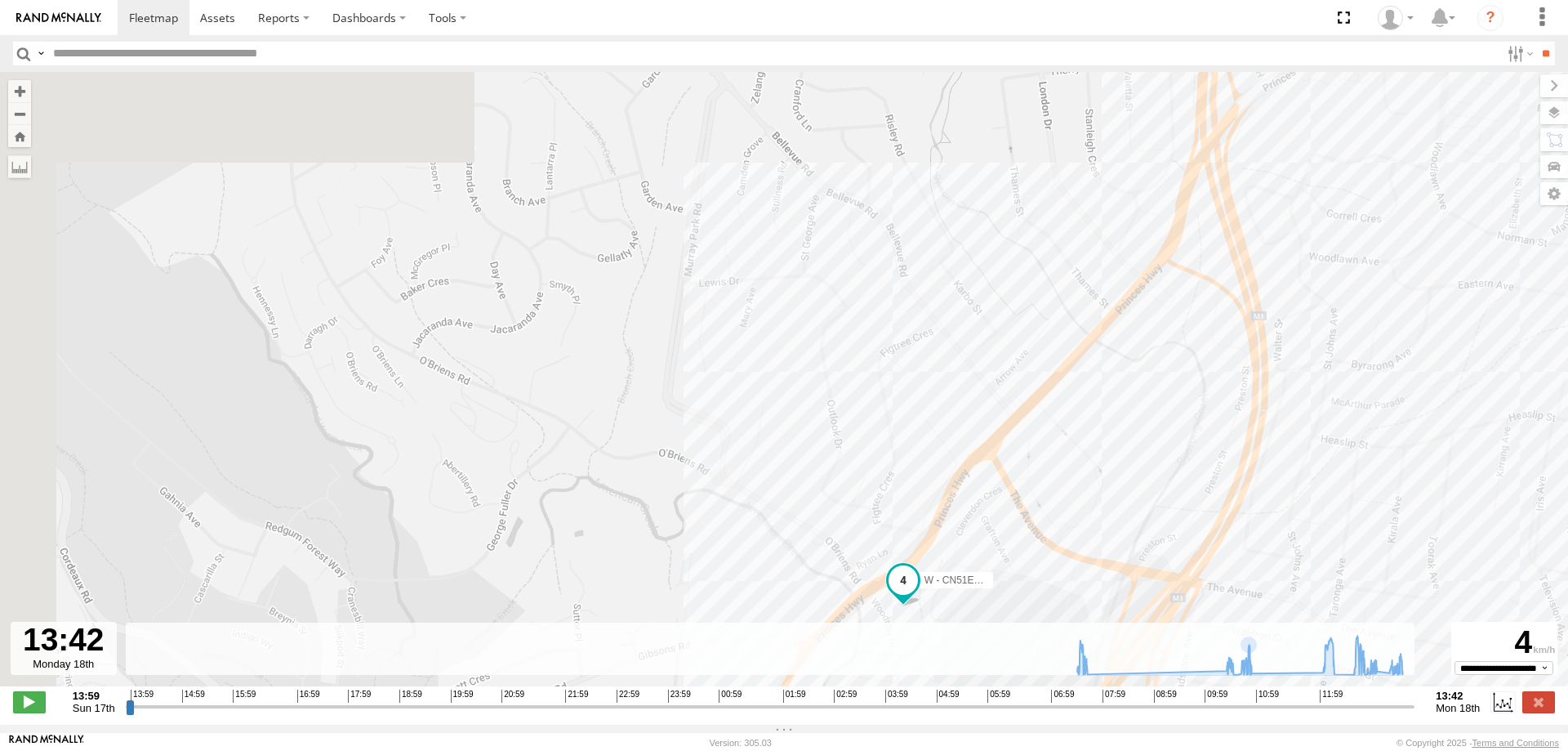
drag, startPoint x: 671, startPoint y: 383, endPoint x: 797, endPoint y: 616, distance: 264.9
click at [796, 616] on div "W - CN51ES - Cameron Ashby 07:38 Mon 10:29 Mon 10:52 Mon 12:15 Mon 12:24 Mon 12…" at bounding box center [784, 387] width 1568 height 632
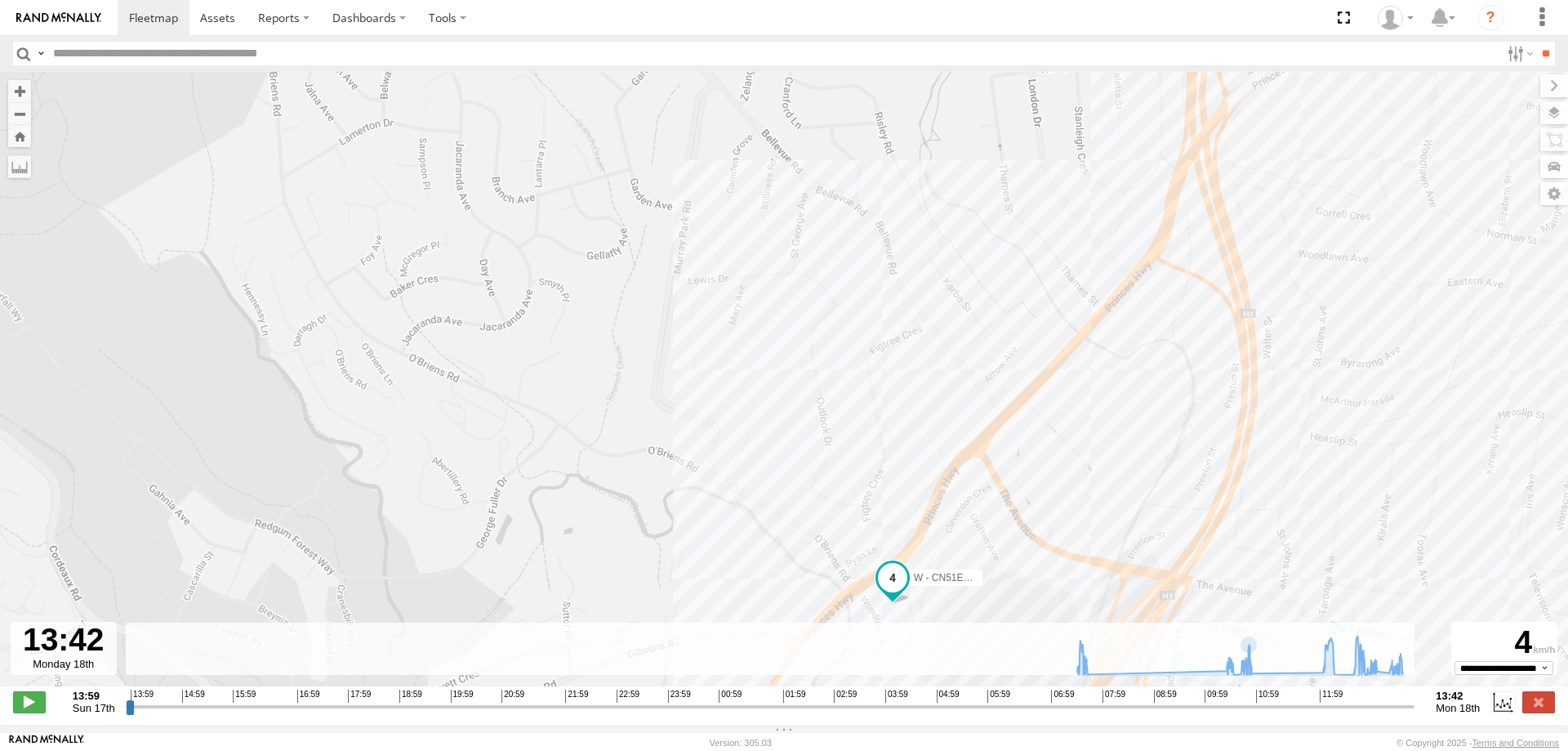
drag, startPoint x: 1024, startPoint y: 579, endPoint x: 1005, endPoint y: 555, distance: 30.6
click at [1008, 560] on div "W - CN51ES - Cameron Ashby 07:38 Mon 10:29 Mon 10:52 Mon 12:15 Mon 12:24 Mon 12…" at bounding box center [784, 387] width 1568 height 632
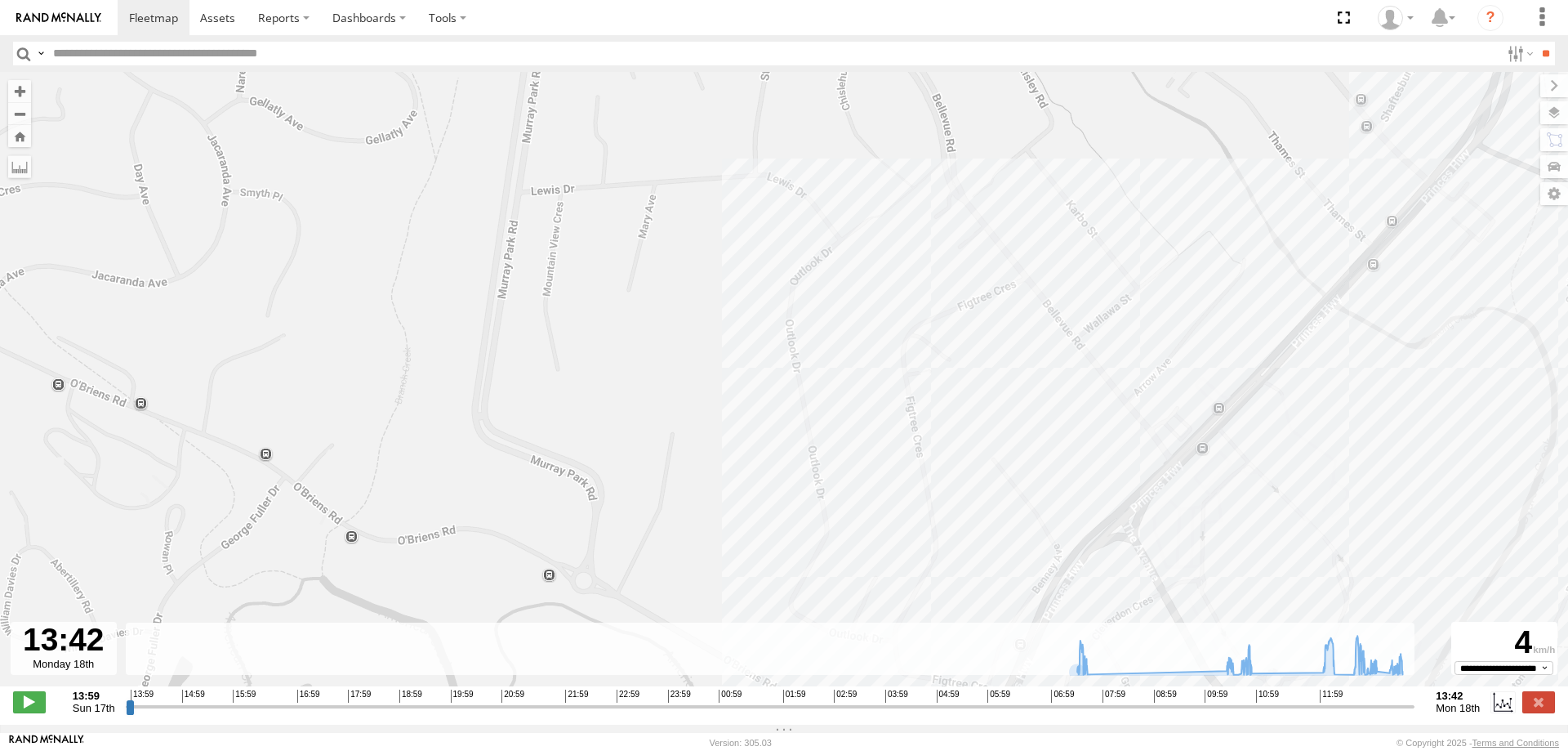
drag, startPoint x: 867, startPoint y: 497, endPoint x: 885, endPoint y: 545, distance: 51.3
click at [884, 545] on div "W - CN51ES - Cameron Ashby 07:38 Mon 10:29 Mon 10:52 Mon 12:15 Mon 12:24 Mon 12…" at bounding box center [784, 387] width 1568 height 632
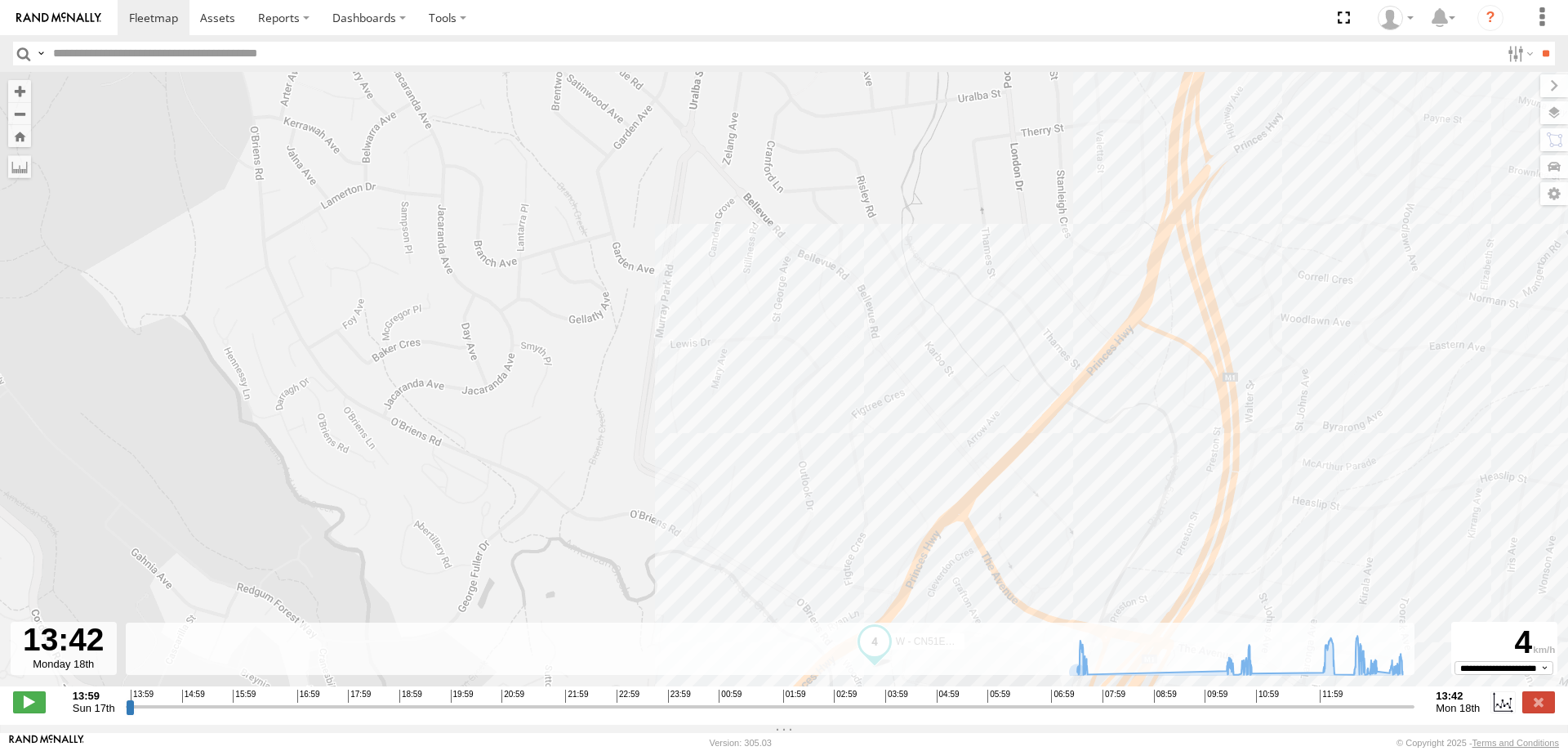
drag, startPoint x: 714, startPoint y: 463, endPoint x: 727, endPoint y: 424, distance: 41.1
click at [727, 424] on div "W - CN51ES - Cameron Ashby 07:38 Mon 10:29 Mon 10:52 Mon 12:15 Mon 12:24 Mon 12…" at bounding box center [784, 387] width 1568 height 632
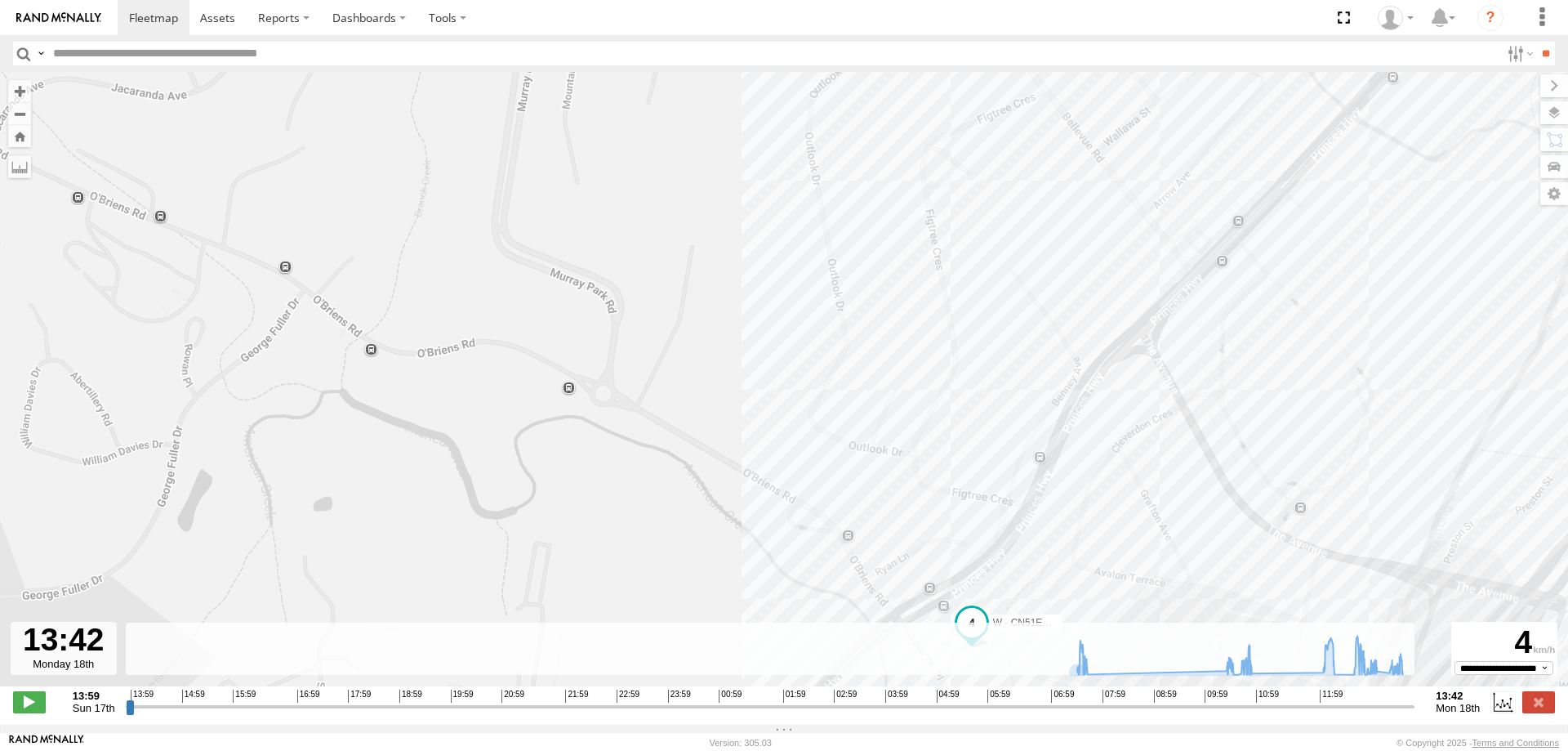
drag, startPoint x: 940, startPoint y: 452, endPoint x: 968, endPoint y: 419, distance: 43.3
click at [968, 419] on div "W - CN51ES - Cameron Ashby 07:38 Mon 10:29 Mon 10:52 Mon 12:15 Mon 12:24 Mon 12…" at bounding box center [784, 387] width 1568 height 632
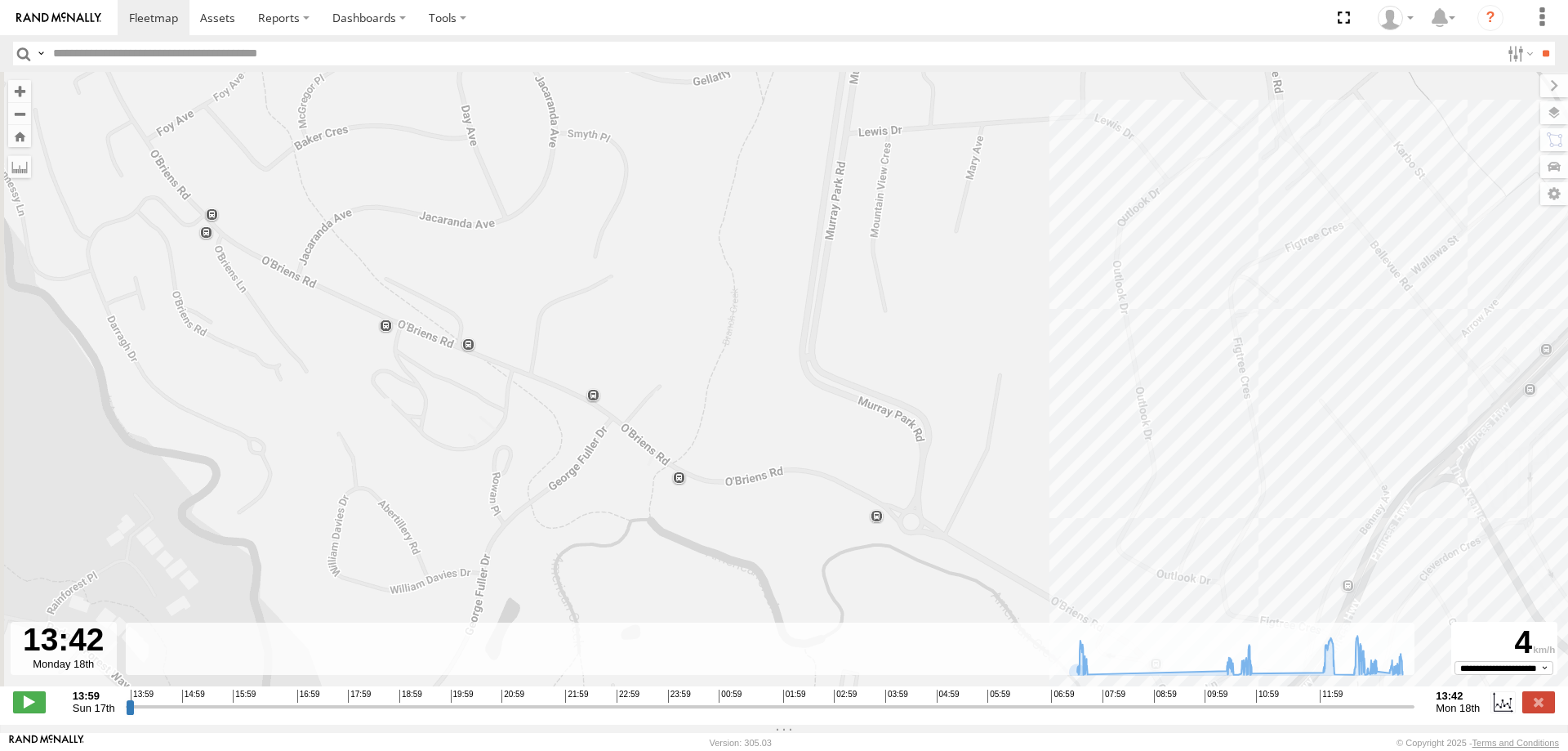
drag, startPoint x: 765, startPoint y: 487, endPoint x: 870, endPoint y: 547, distance: 120.9
click at [870, 547] on div "W - CN51ES - Cameron Ashby 07:38 Mon 10:29 Mon 10:52 Mon 12:15 Mon 12:24 Mon 12…" at bounding box center [784, 387] width 1568 height 632
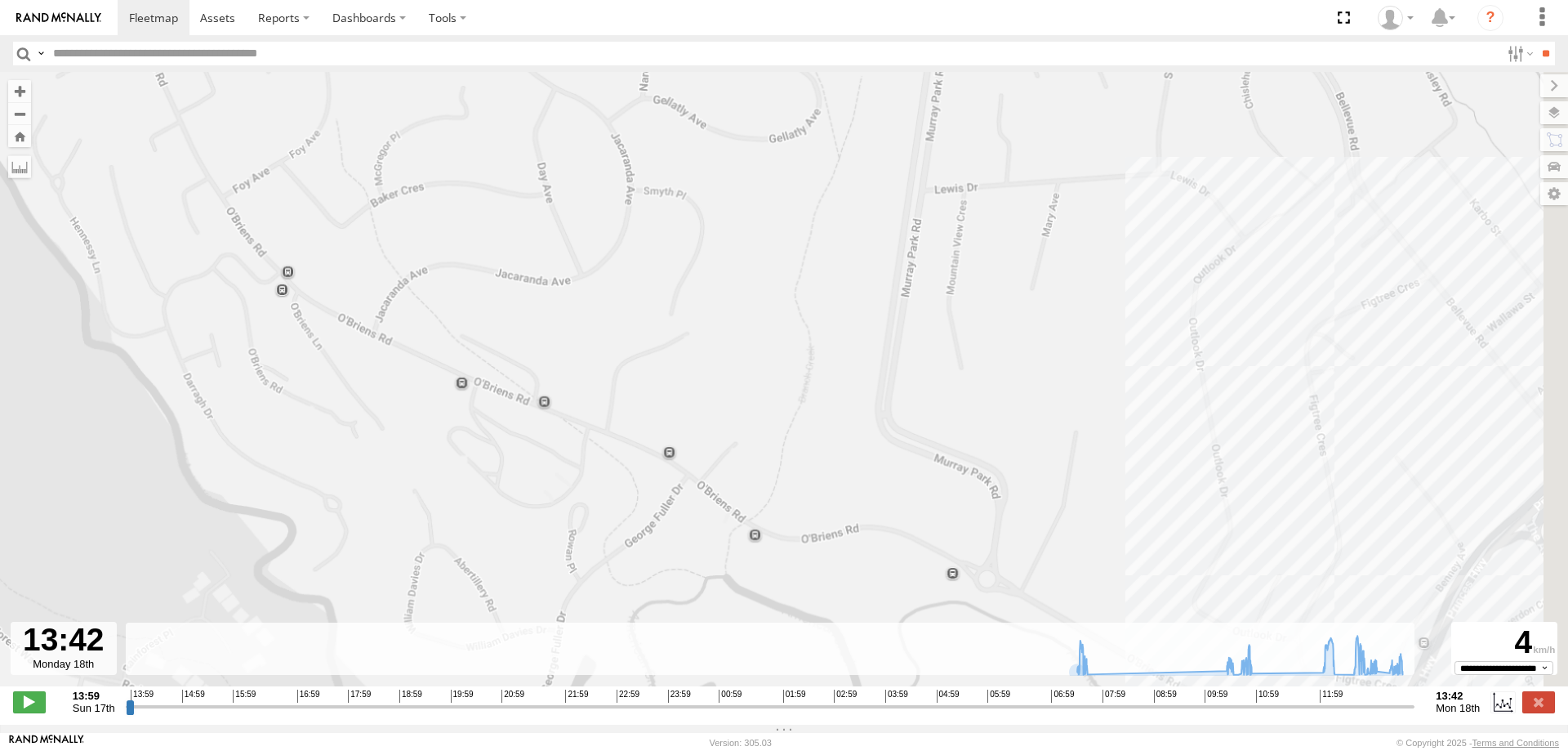
drag, startPoint x: 706, startPoint y: 316, endPoint x: 629, endPoint y: 396, distance: 111.0
click at [618, 280] on div "W - CN51ES - Cameron Ashby 07:38 Mon 10:29 Mon 10:52 Mon 12:15 Mon 12:24 Mon 12…" at bounding box center [784, 387] width 1568 height 632
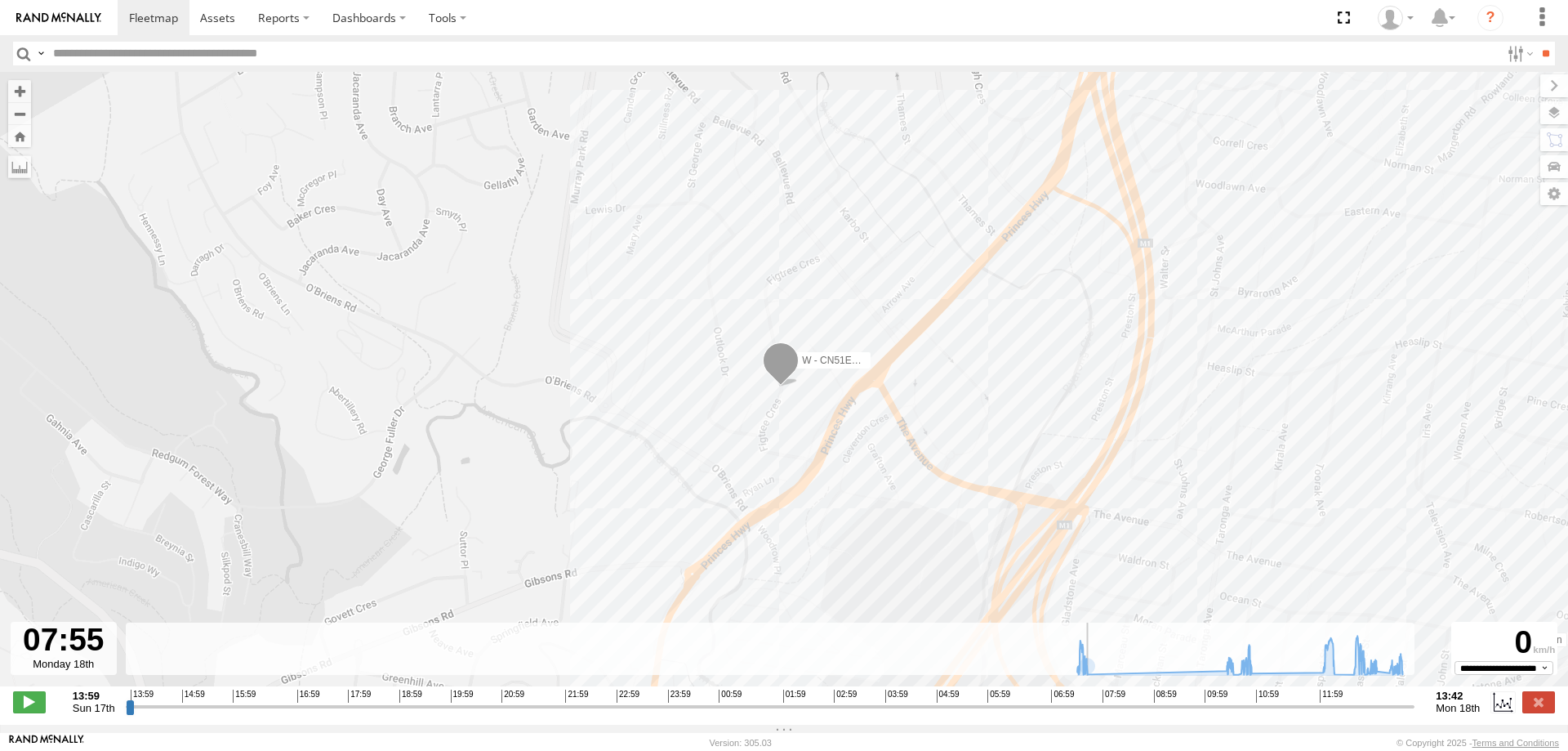
drag, startPoint x: 1412, startPoint y: 716, endPoint x: 318, endPoint y: 705, distance: 1094.1
type input "**********"
click at [352, 709] on input "range" at bounding box center [770, 706] width 1290 height 16
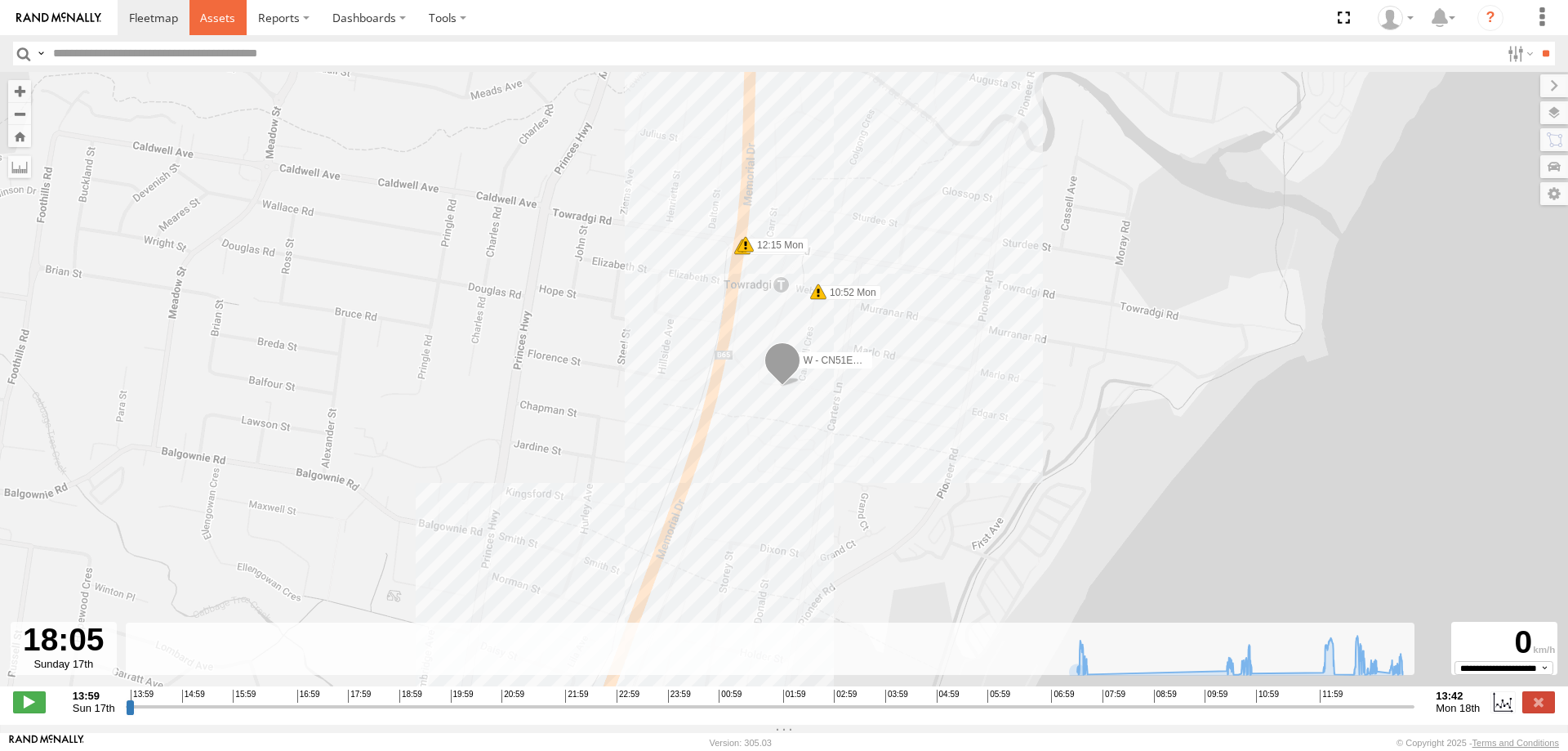
click at [207, 30] on link at bounding box center [218, 17] width 58 height 35
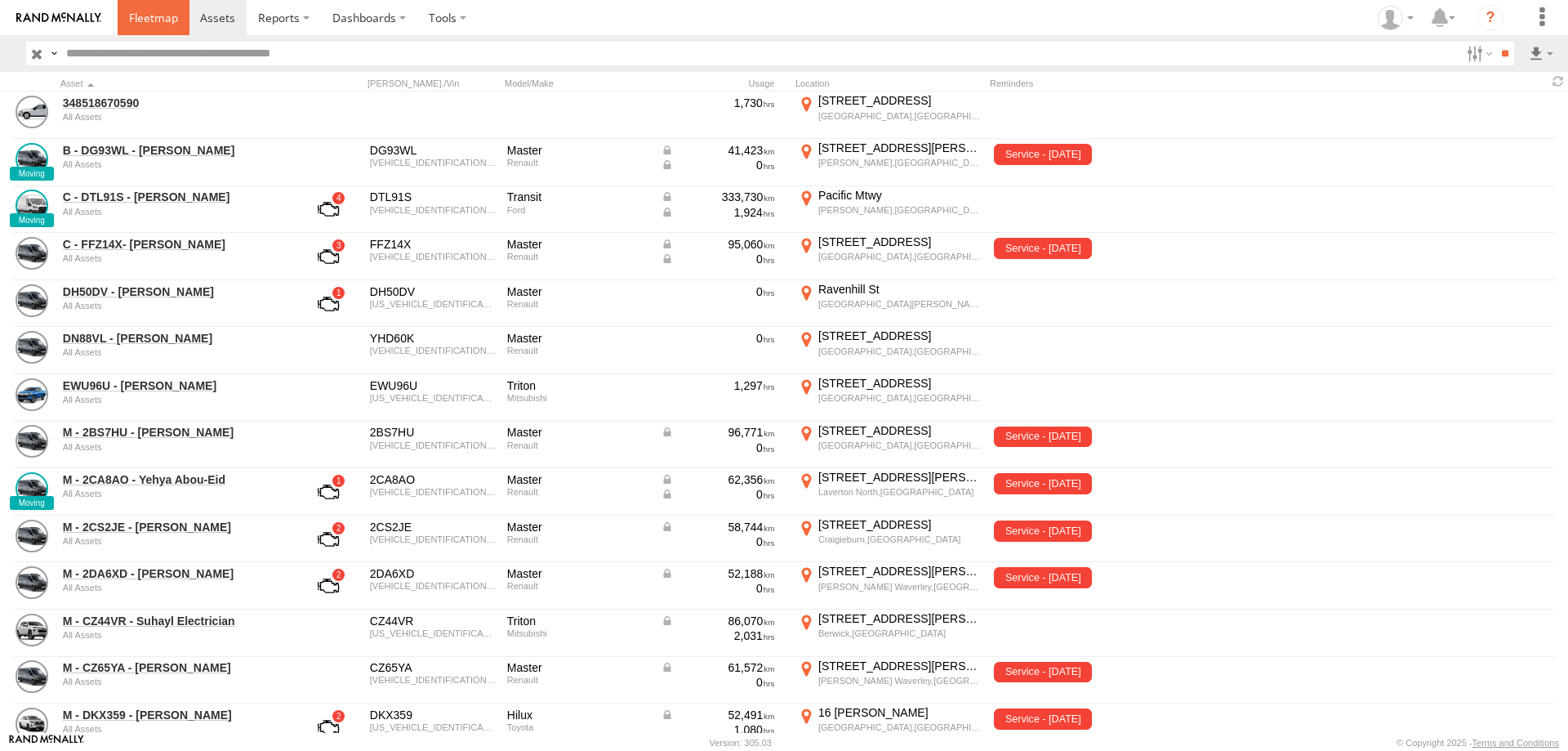
click at [147, 24] on span at bounding box center [154, 17] width 49 height 16
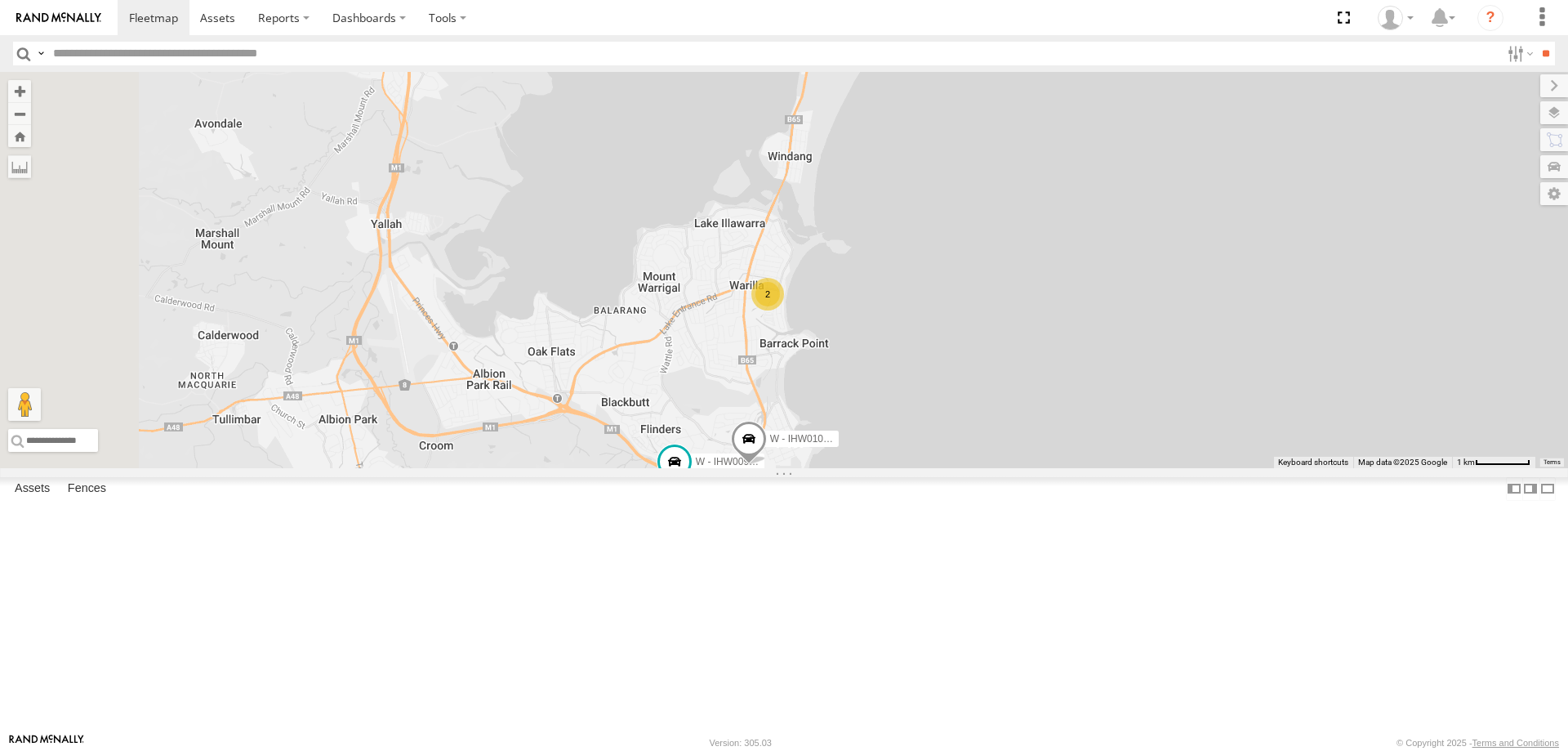
drag, startPoint x: 778, startPoint y: 398, endPoint x: 893, endPoint y: 751, distance: 371.3
click at [893, 750] on html at bounding box center [784, 376] width 1568 height 751
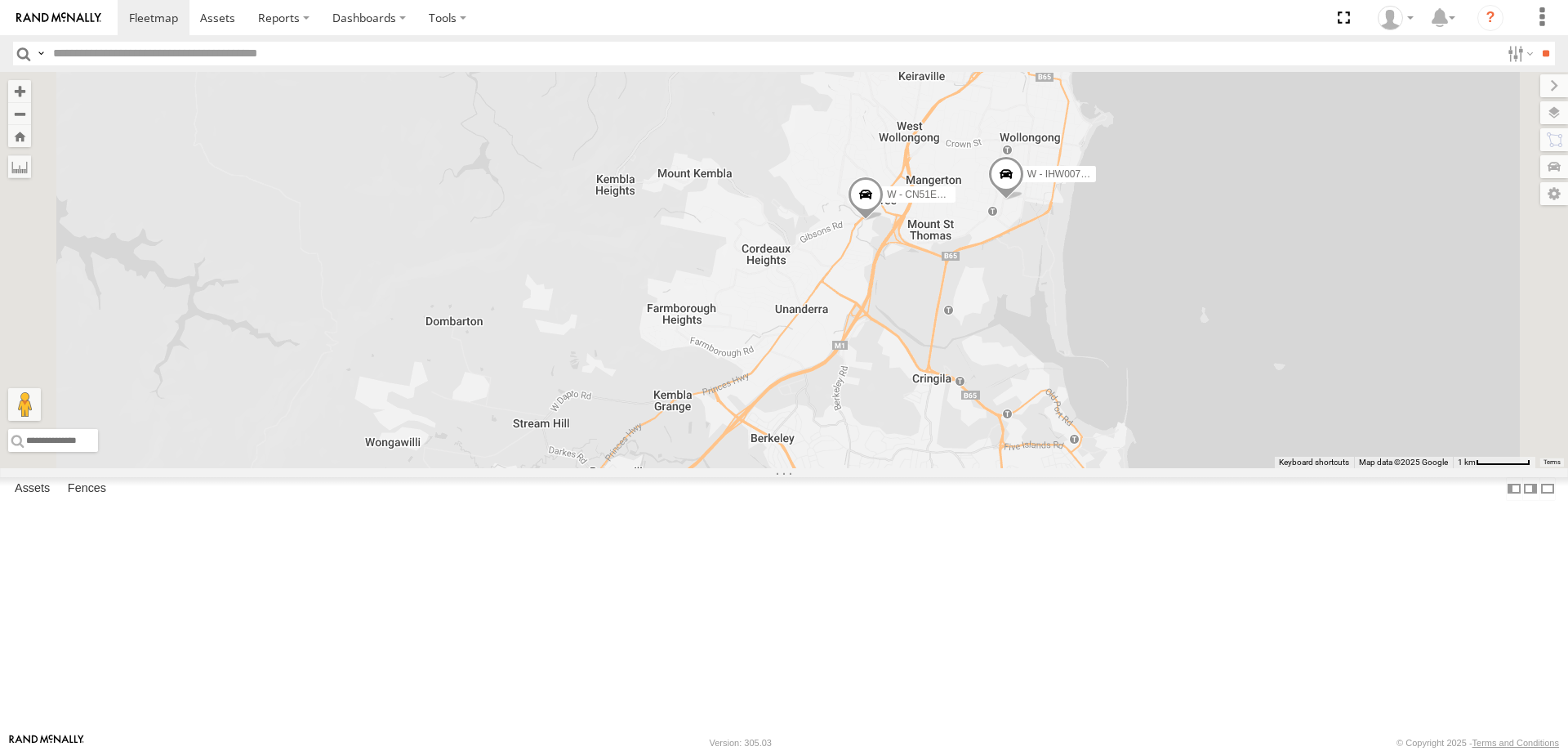
drag, startPoint x: 1134, startPoint y: 601, endPoint x: 1055, endPoint y: 557, distance: 90.4
click at [1055, 468] on div "W - IHW009 - [PERSON_NAME] W - IHW010 - [PERSON_NAME] 2 W - CN51ES - [PERSON_NA…" at bounding box center [784, 270] width 1568 height 396
